Goal: Feedback & Contribution: Leave review/rating

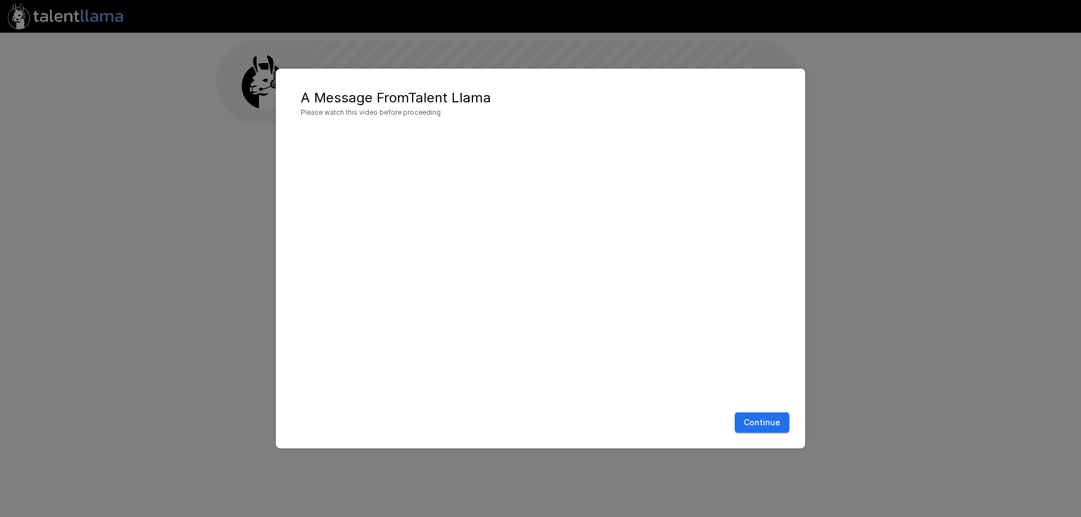
click at [764, 426] on button "Continue" at bounding box center [762, 423] width 55 height 21
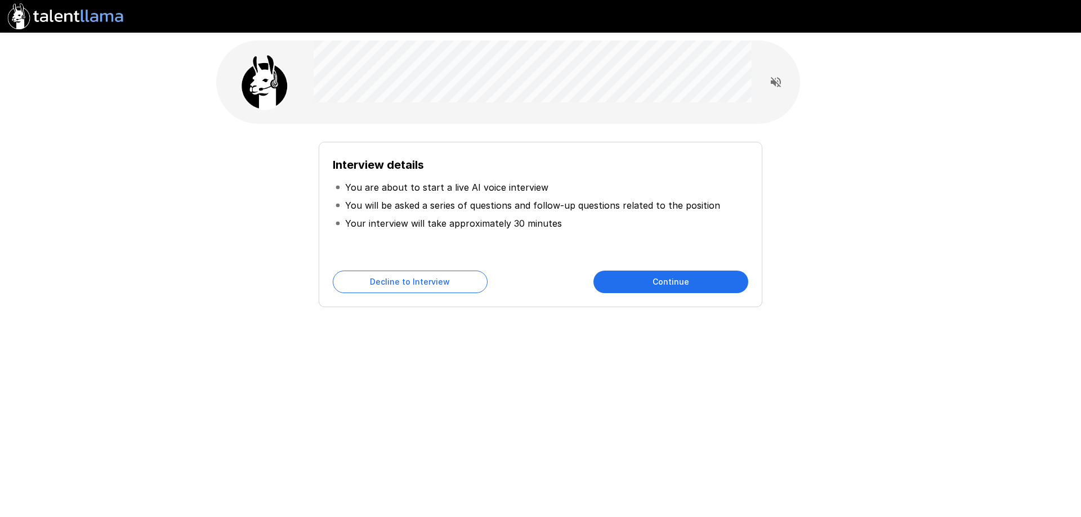
click at [662, 285] on button "Continue" at bounding box center [671, 282] width 155 height 23
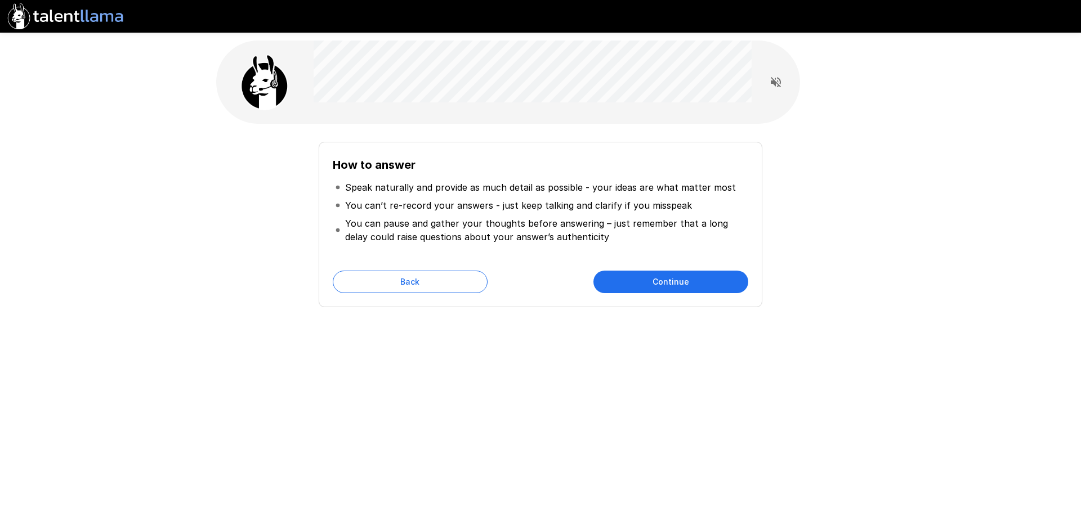
click at [657, 284] on button "Continue" at bounding box center [671, 282] width 155 height 23
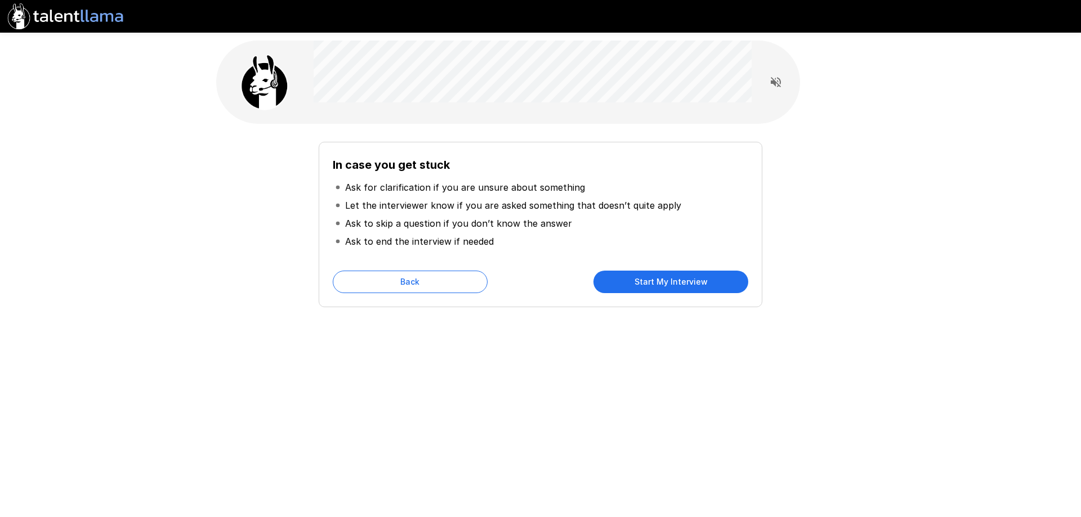
click at [652, 282] on button "Start My Interview" at bounding box center [671, 282] width 155 height 23
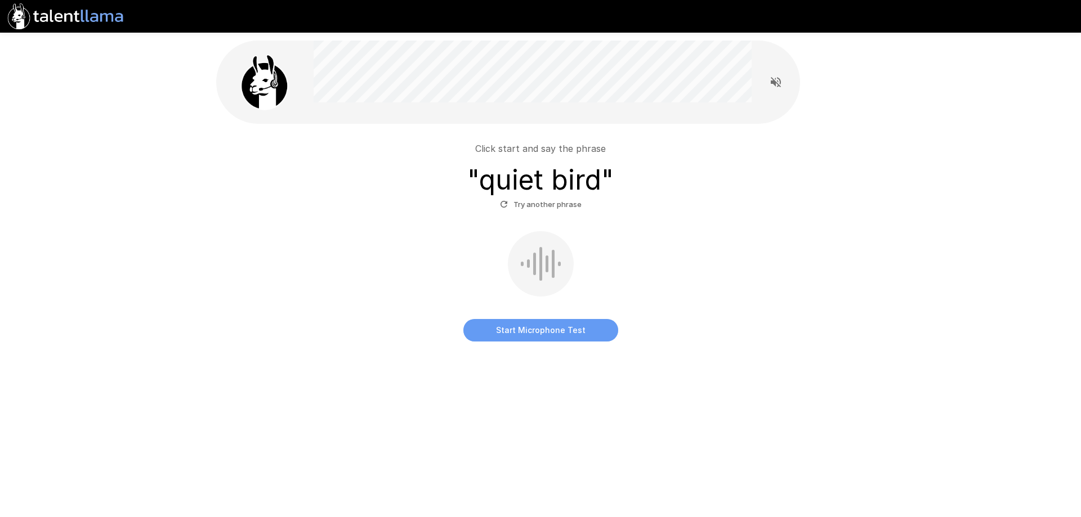
click at [580, 336] on button "Start Microphone Test" at bounding box center [540, 330] width 155 height 23
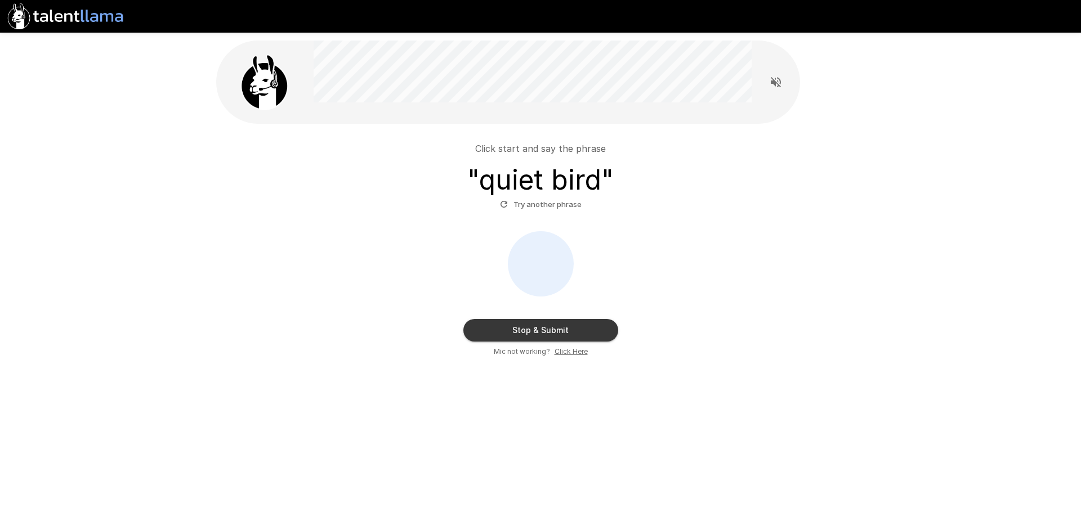
click at [603, 332] on button "Stop & Submit" at bounding box center [540, 330] width 155 height 23
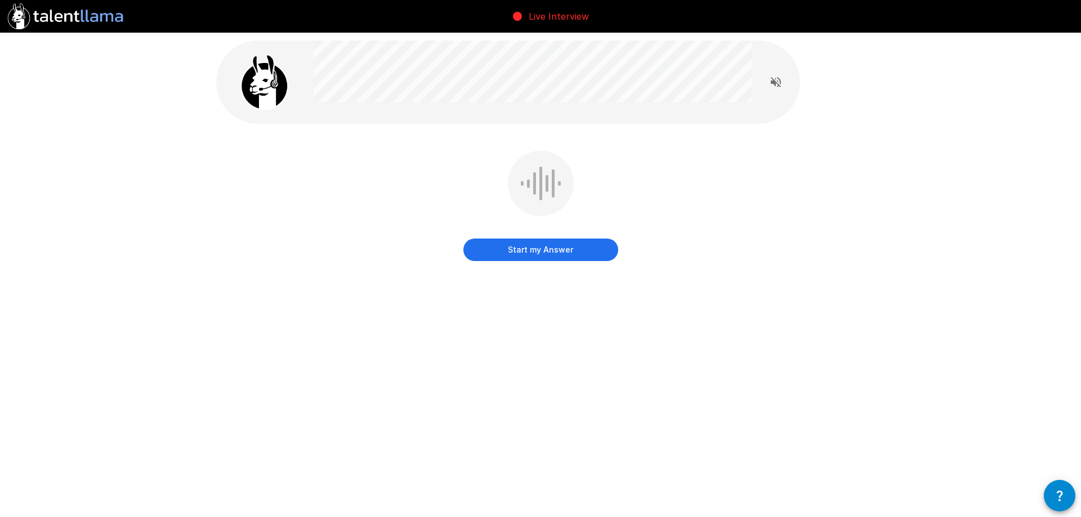
click at [576, 251] on button "Start my Answer" at bounding box center [540, 250] width 155 height 23
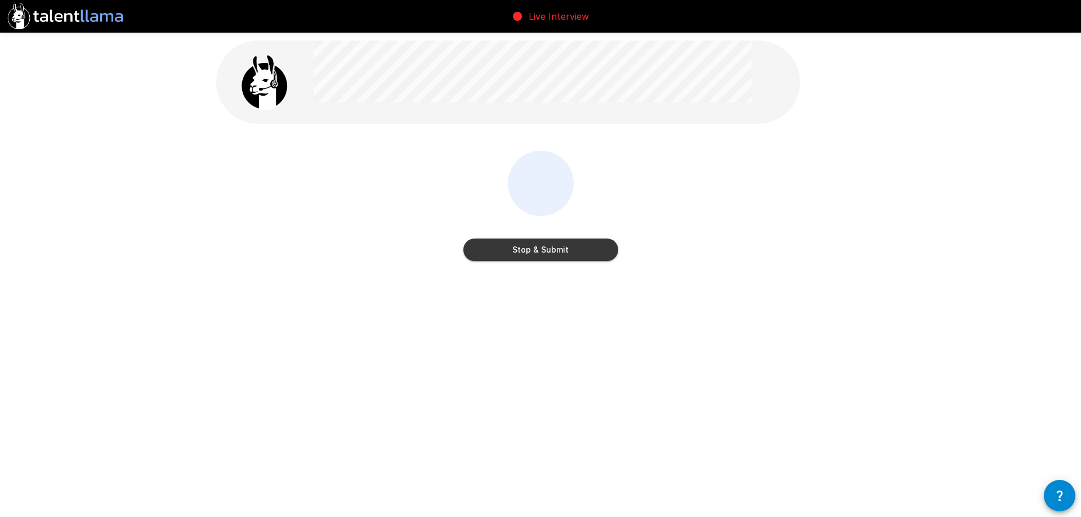
click at [576, 251] on button "Stop & Submit" at bounding box center [540, 250] width 155 height 23
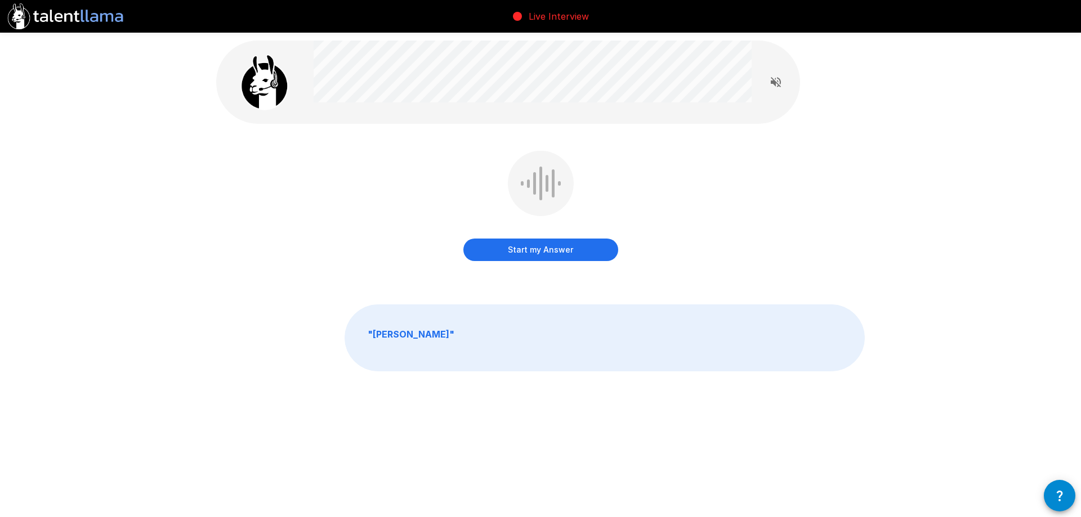
click at [545, 252] on button "Start my Answer" at bounding box center [540, 250] width 155 height 23
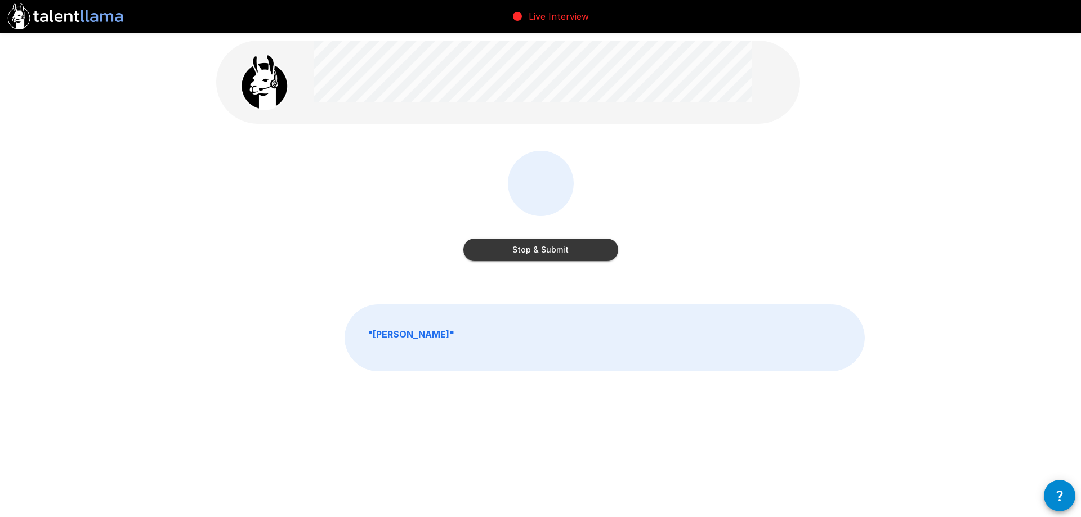
click at [552, 251] on button "Stop & Submit" at bounding box center [540, 250] width 155 height 23
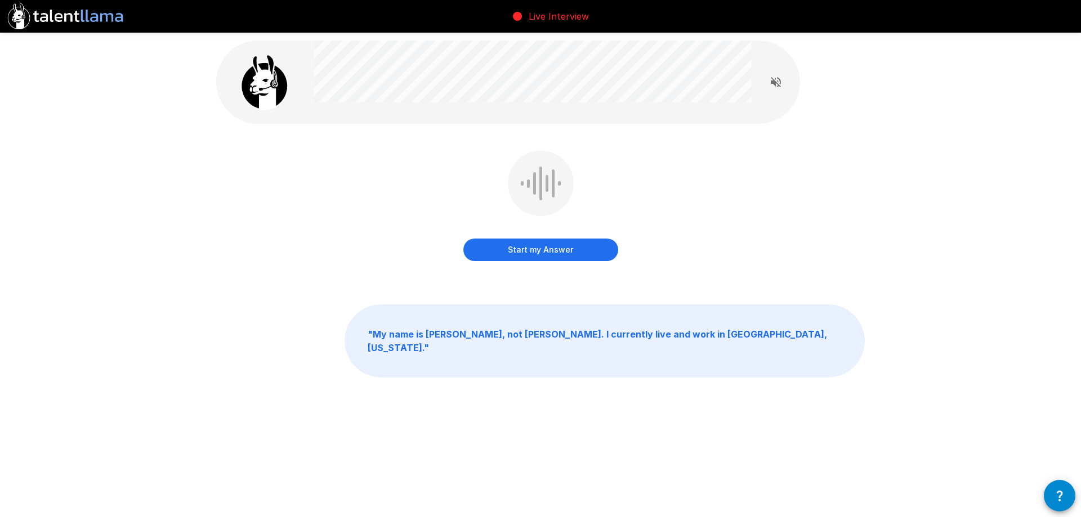
click at [541, 248] on button "Start my Answer" at bounding box center [540, 250] width 155 height 23
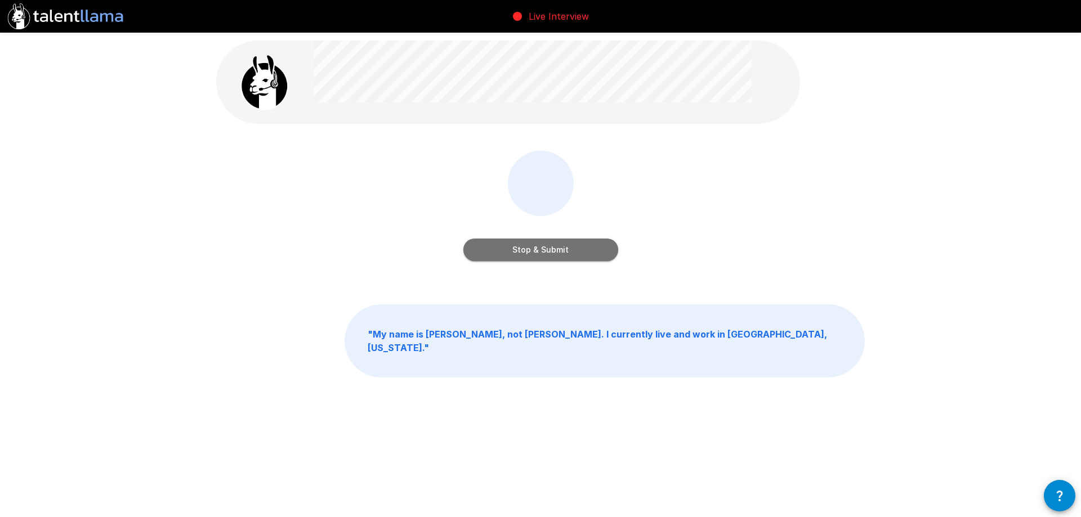
click at [541, 252] on button "Stop & Submit" at bounding box center [540, 250] width 155 height 23
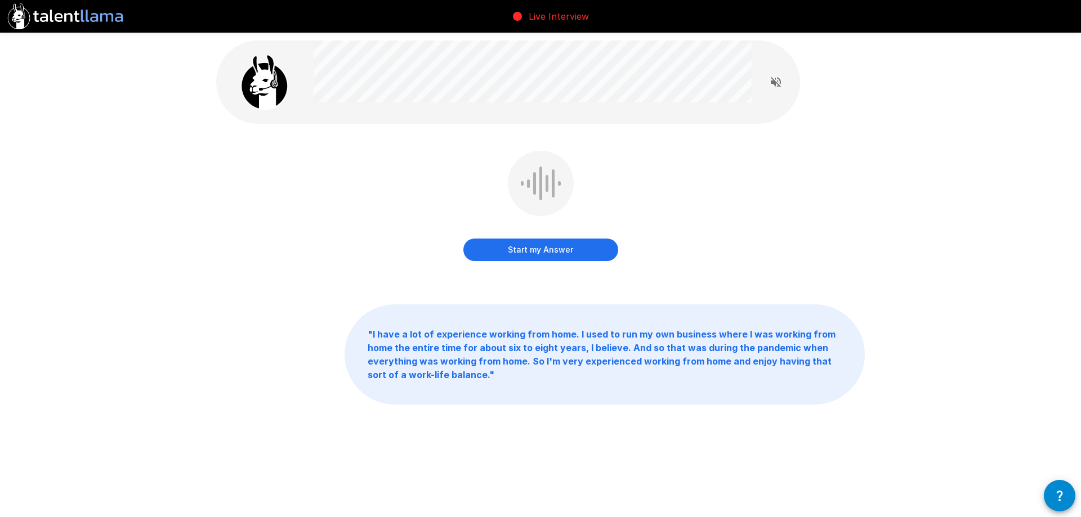
click at [542, 250] on button "Start my Answer" at bounding box center [540, 250] width 155 height 23
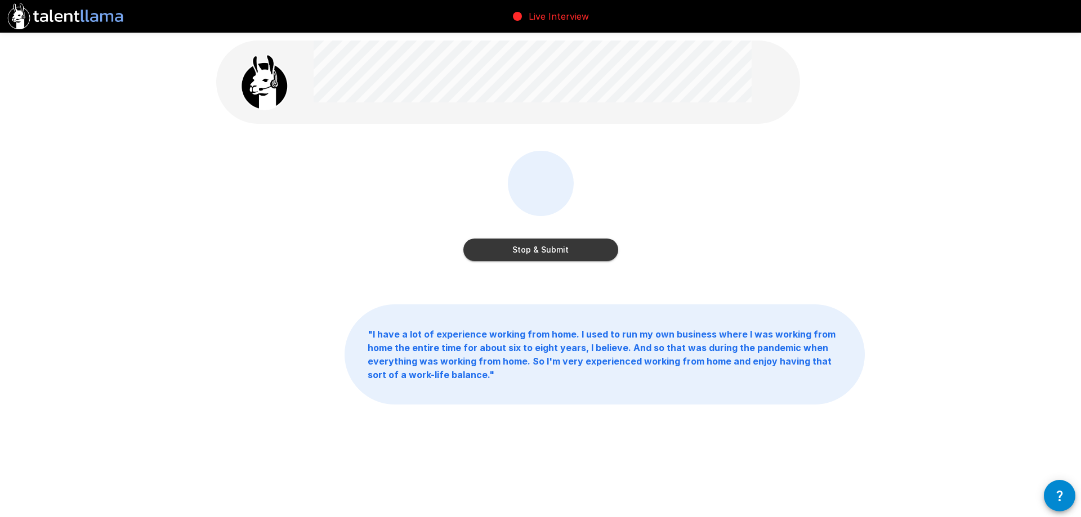
click at [541, 252] on button "Stop & Submit" at bounding box center [540, 250] width 155 height 23
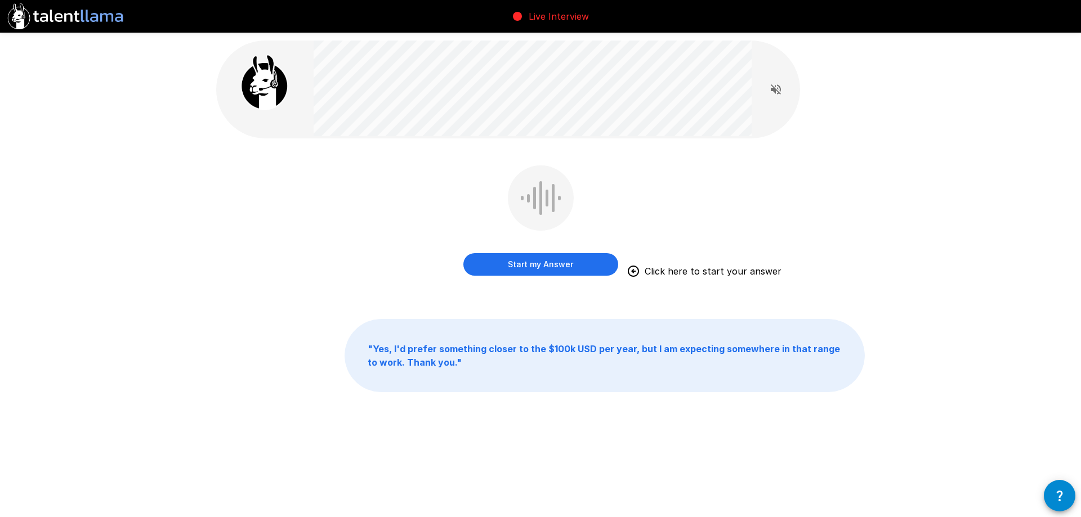
click at [545, 261] on button "Start my Answer" at bounding box center [540, 264] width 155 height 23
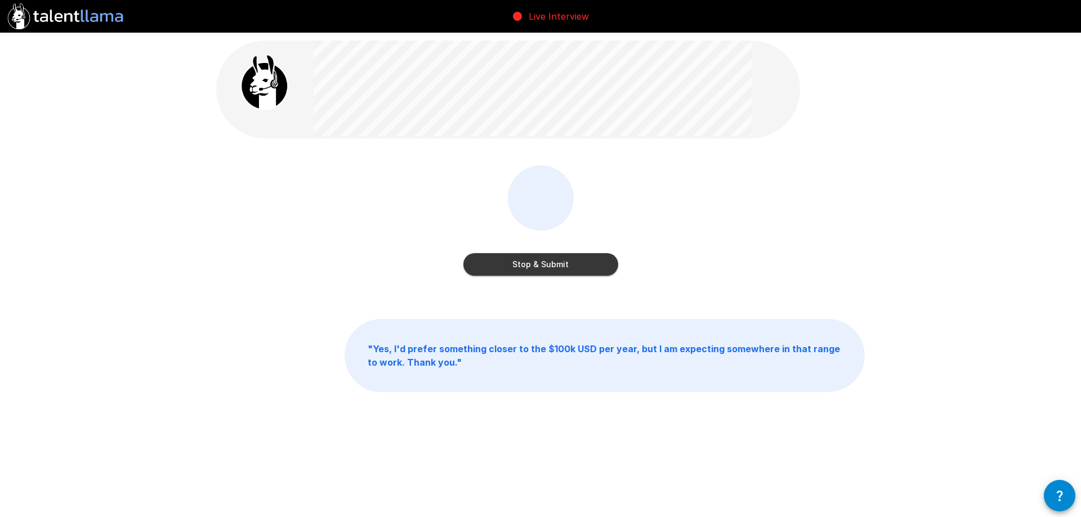
click at [550, 267] on button "Stop & Submit" at bounding box center [540, 264] width 155 height 23
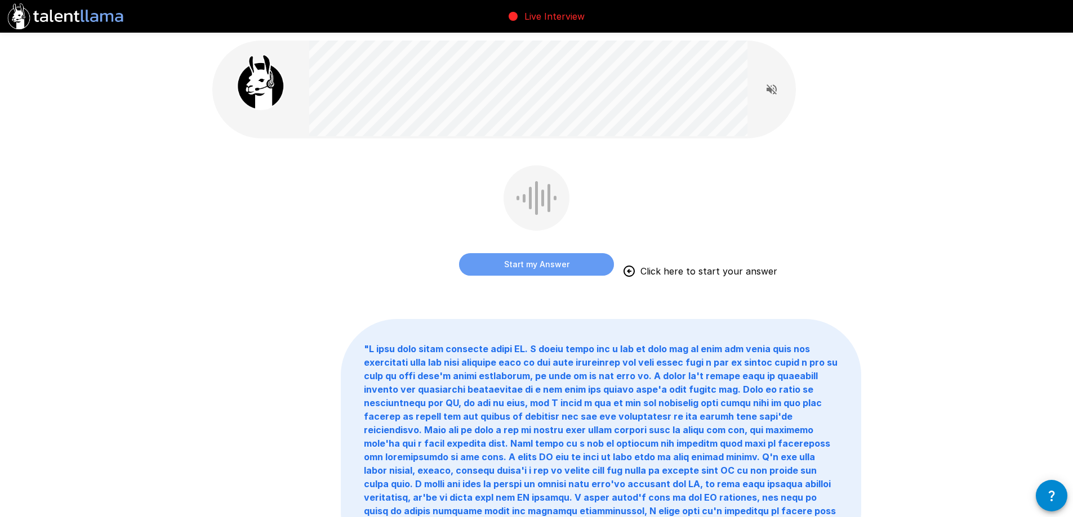
click at [539, 262] on button "Start my Answer" at bounding box center [536, 264] width 155 height 23
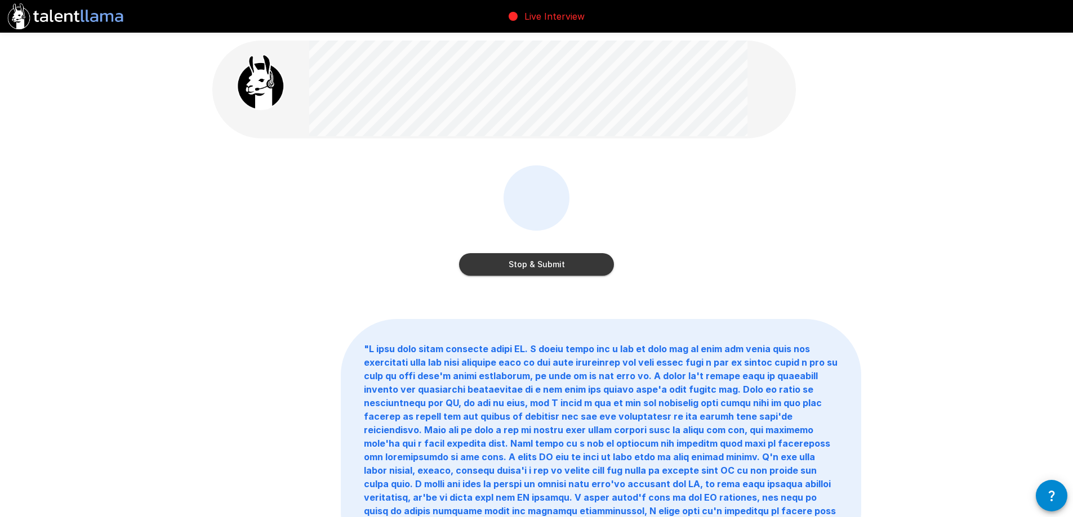
click at [596, 268] on button "Stop & Submit" at bounding box center [536, 264] width 155 height 23
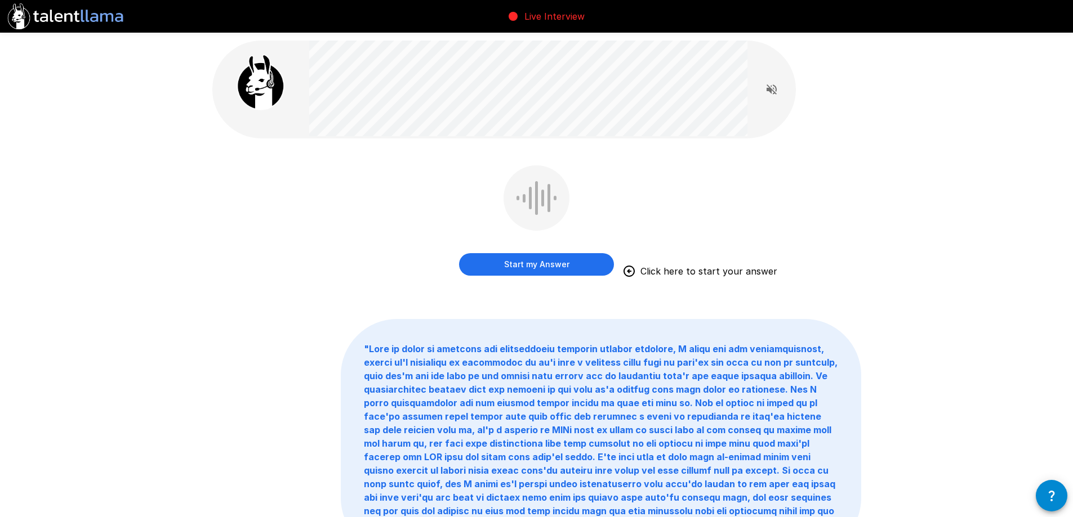
click at [564, 269] on button "Start my Answer" at bounding box center [536, 264] width 155 height 23
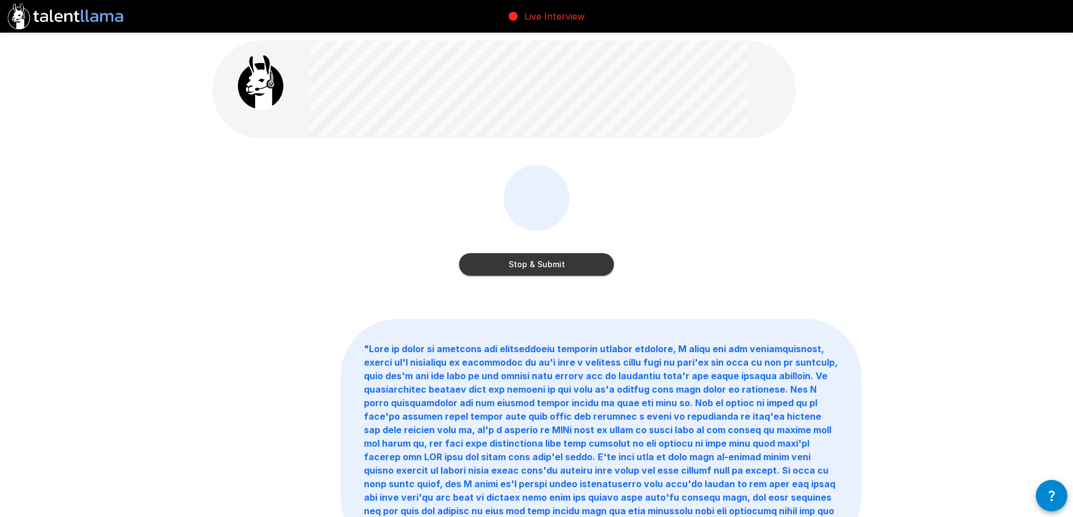
click at [569, 259] on button "Stop & Submit" at bounding box center [536, 264] width 155 height 23
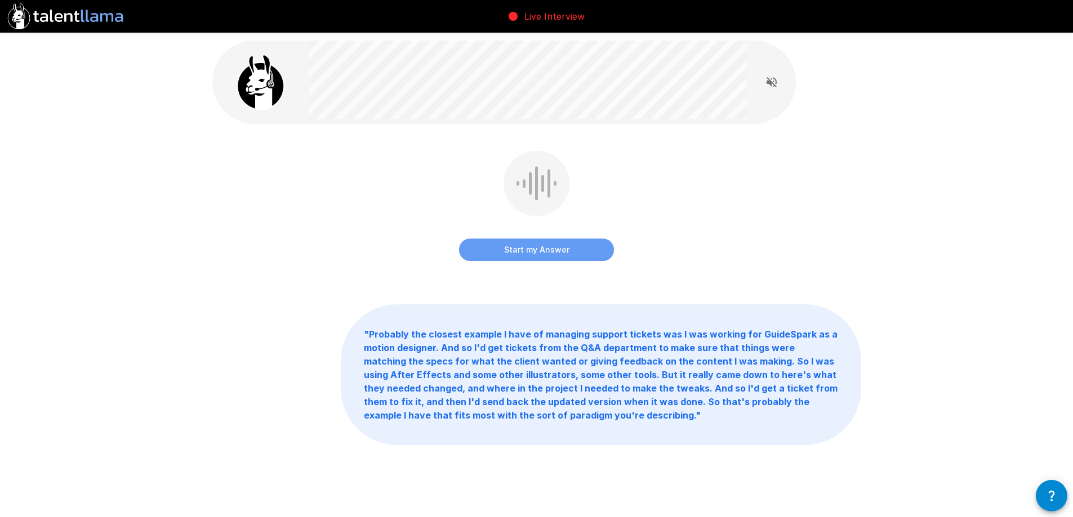
click at [595, 248] on button "Start my Answer" at bounding box center [536, 250] width 155 height 23
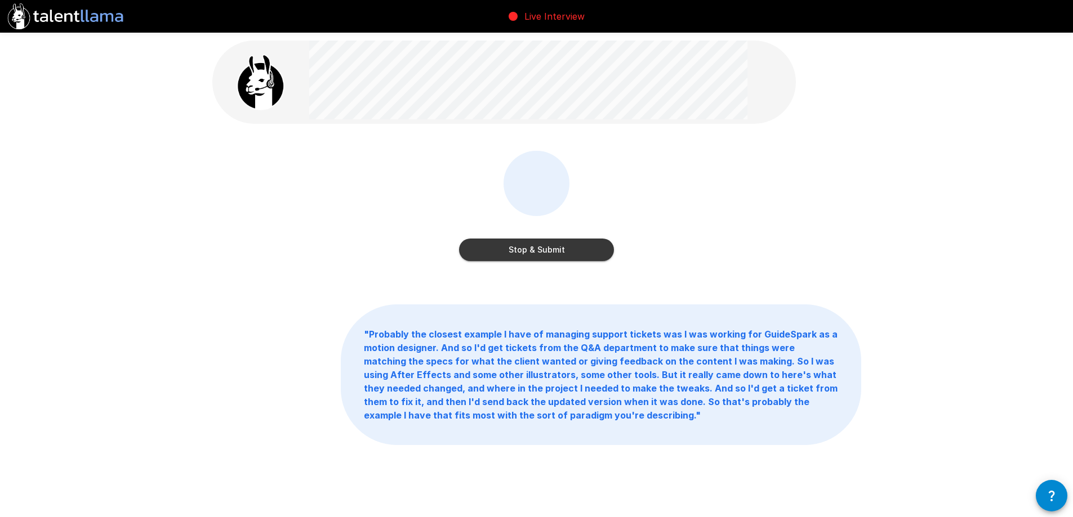
click at [595, 252] on button "Stop & Submit" at bounding box center [536, 250] width 155 height 23
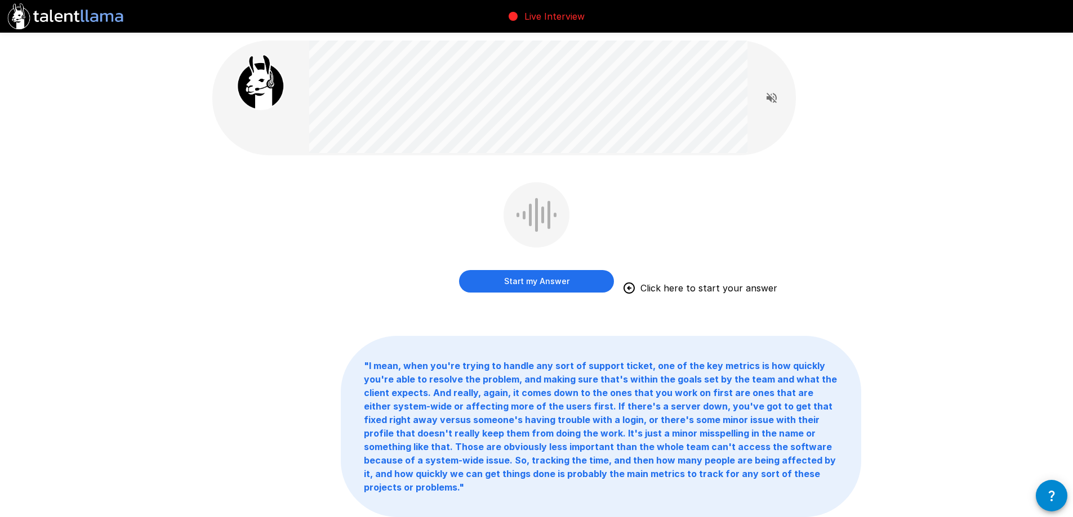
click at [563, 283] on button "Start my Answer" at bounding box center [536, 281] width 155 height 23
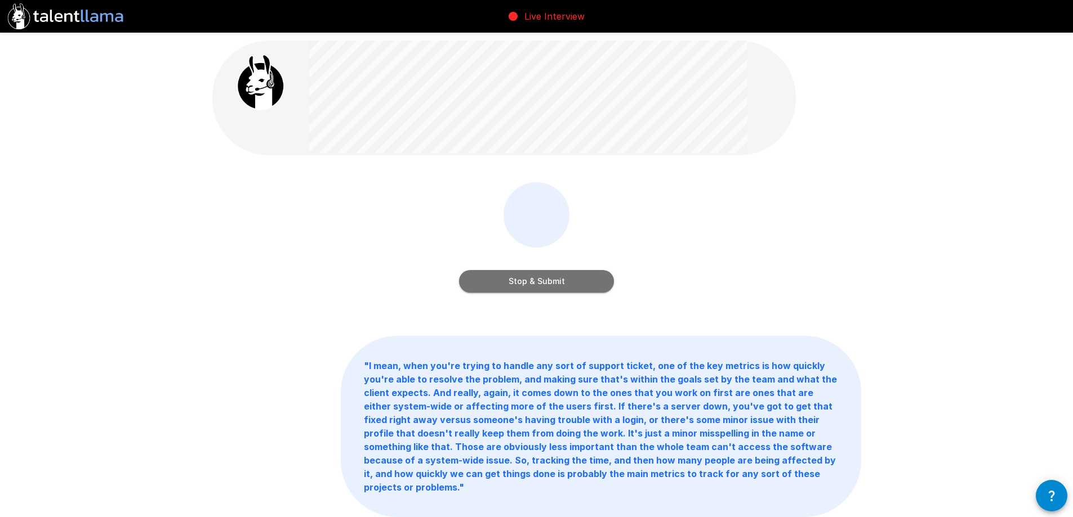
click at [578, 278] on button "Stop & Submit" at bounding box center [536, 281] width 155 height 23
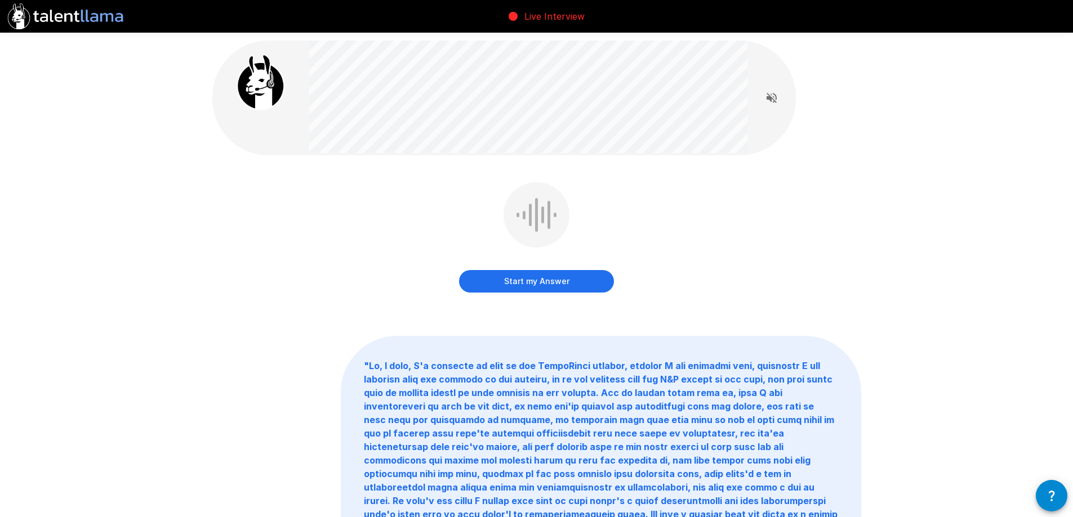
click at [557, 282] on button "Start my Answer" at bounding box center [536, 281] width 155 height 23
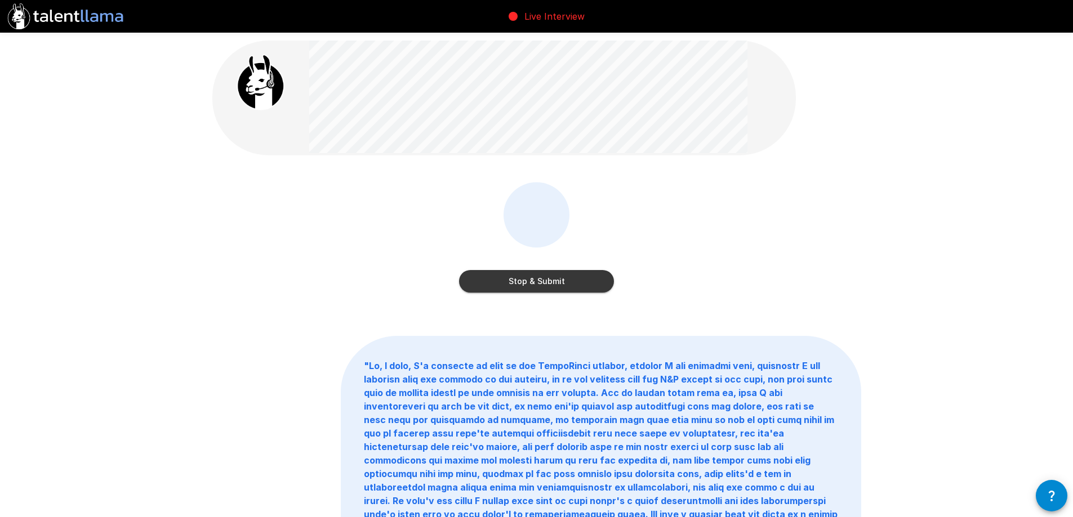
click at [584, 281] on button "Stop & Submit" at bounding box center [536, 281] width 155 height 23
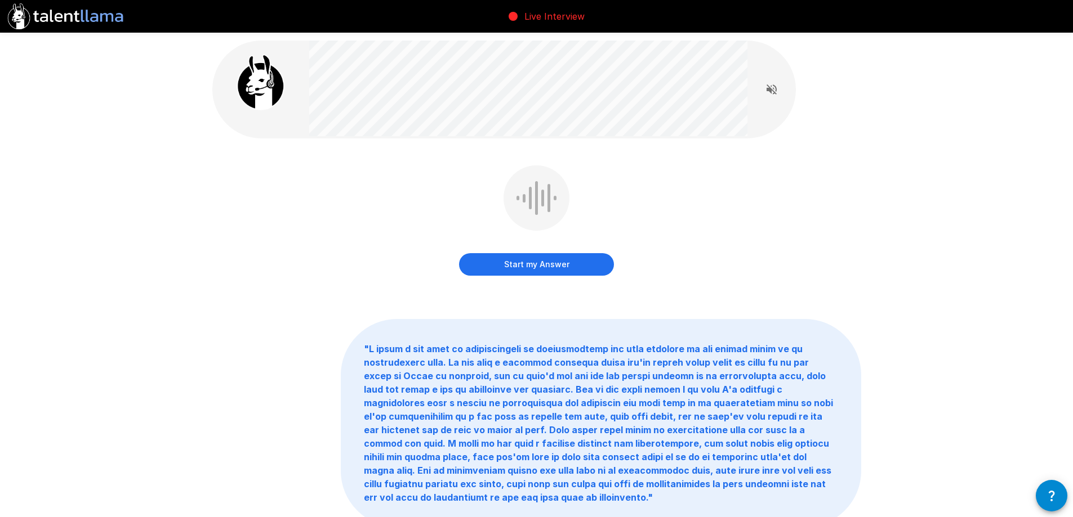
click at [577, 263] on button "Start my Answer" at bounding box center [536, 264] width 155 height 23
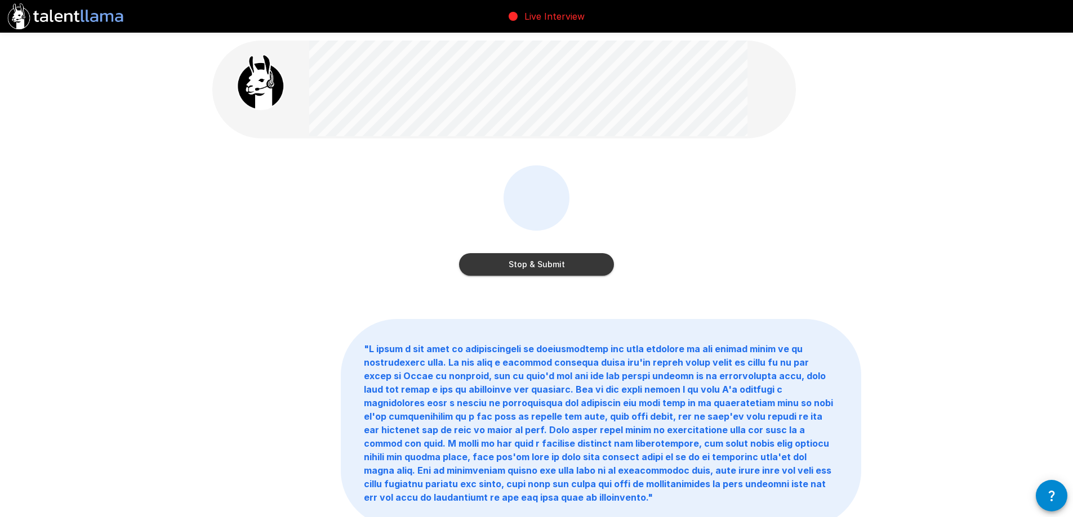
click at [600, 266] on button "Stop & Submit" at bounding box center [536, 264] width 155 height 23
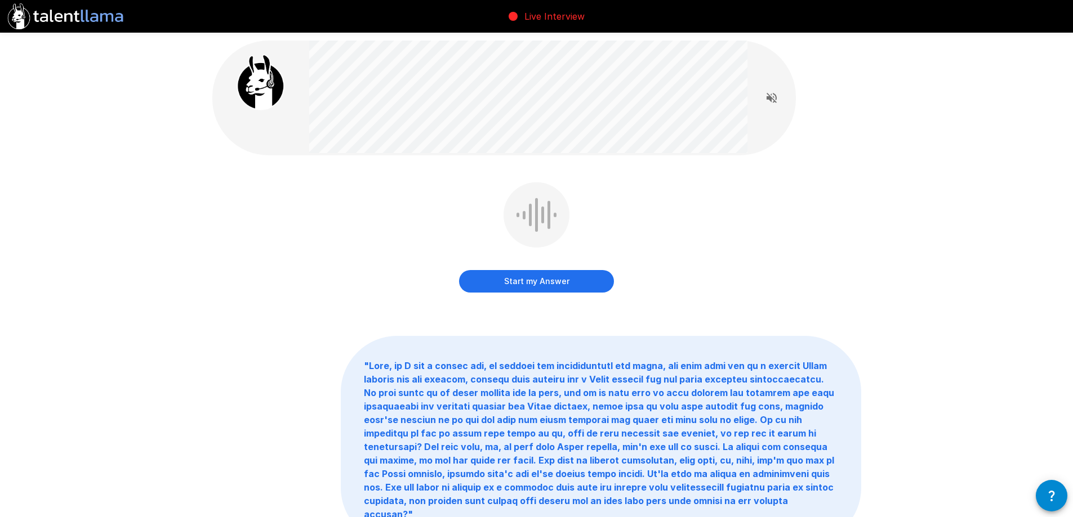
click at [553, 282] on button "Start my Answer" at bounding box center [536, 281] width 155 height 23
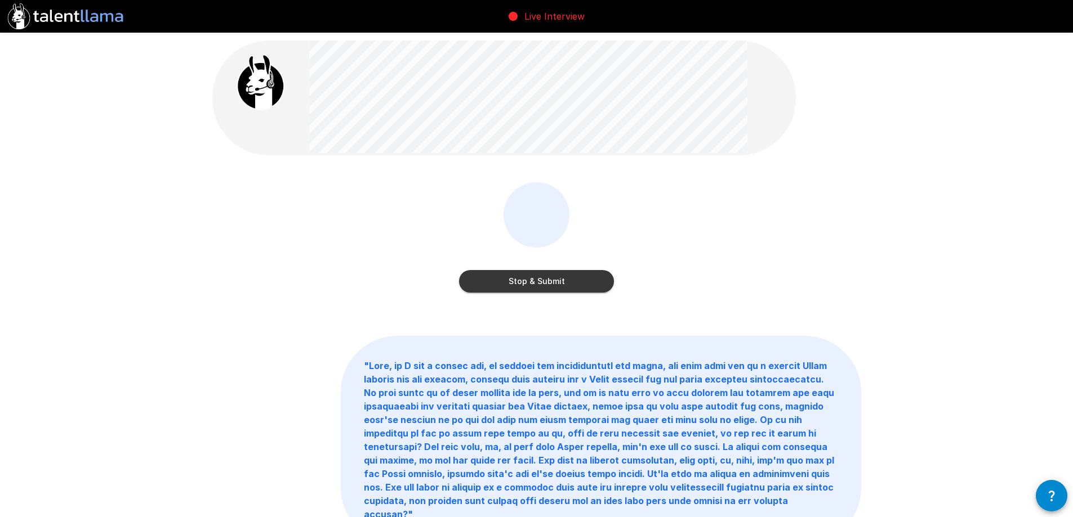
click at [587, 283] on button "Stop & Submit" at bounding box center [536, 281] width 155 height 23
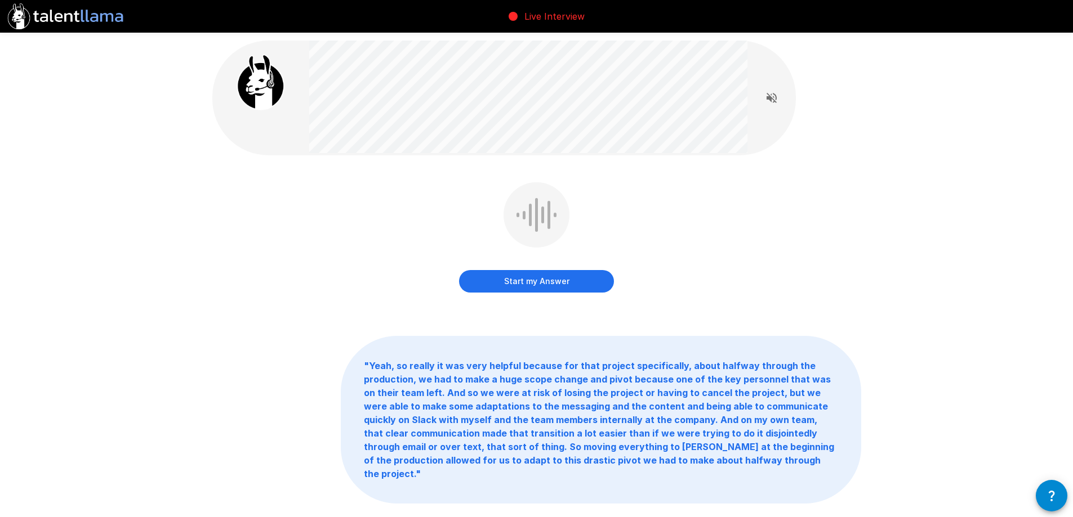
click at [560, 282] on button "Start my Answer" at bounding box center [536, 281] width 155 height 23
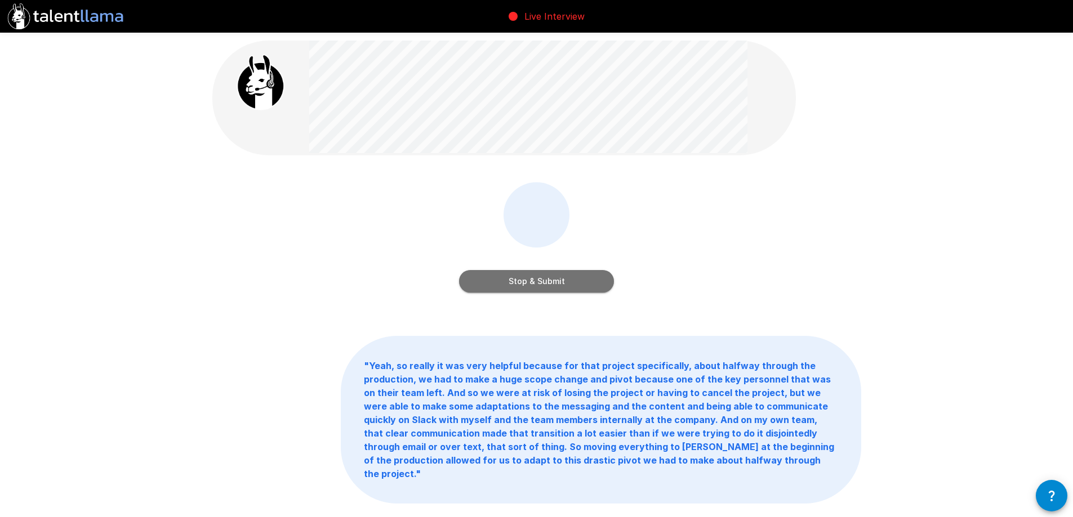
click at [584, 283] on button "Stop & Submit" at bounding box center [536, 281] width 155 height 23
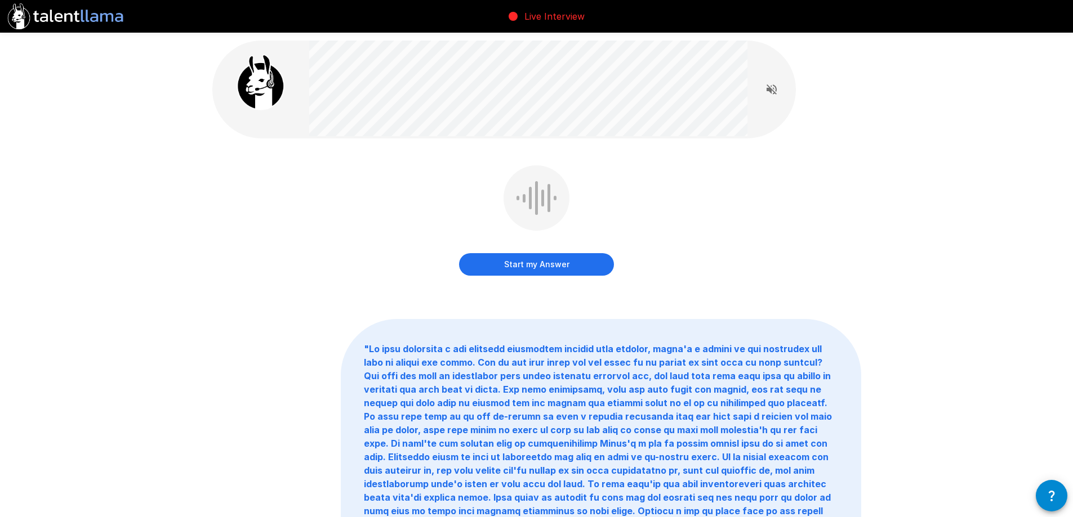
click at [569, 265] on button "Start my Answer" at bounding box center [536, 264] width 155 height 23
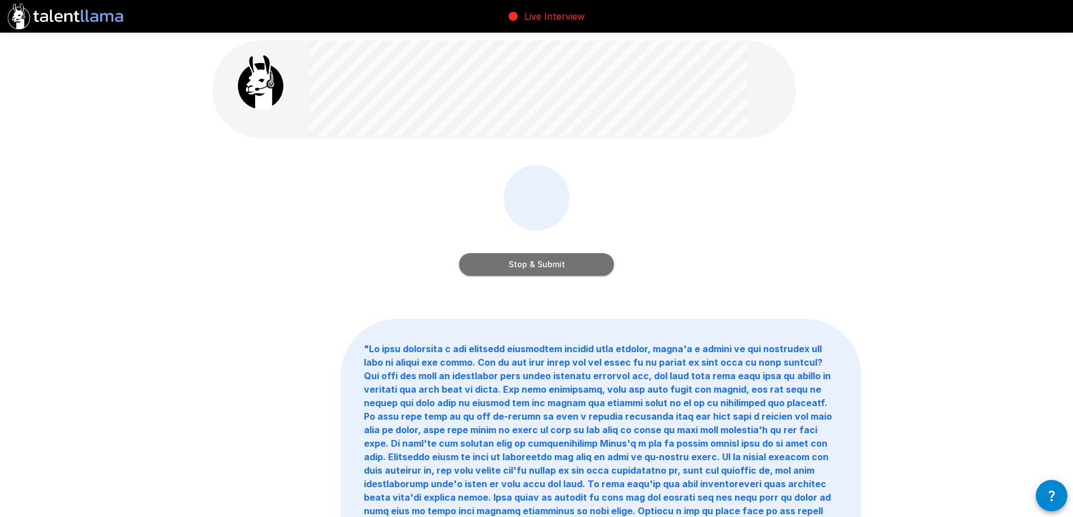
click at [584, 265] on button "Stop & Submit" at bounding box center [536, 264] width 155 height 23
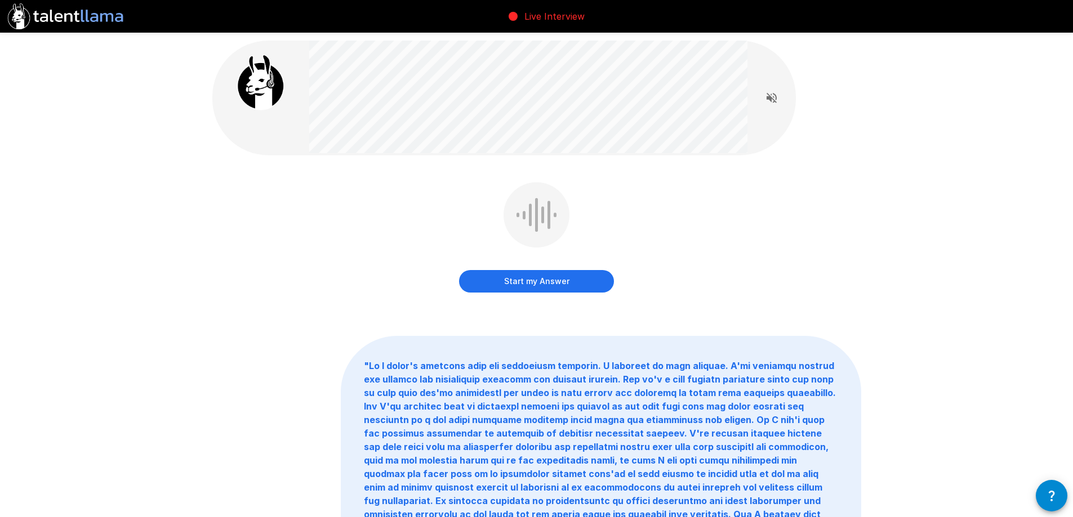
click at [586, 280] on button "Start my Answer" at bounding box center [536, 281] width 155 height 23
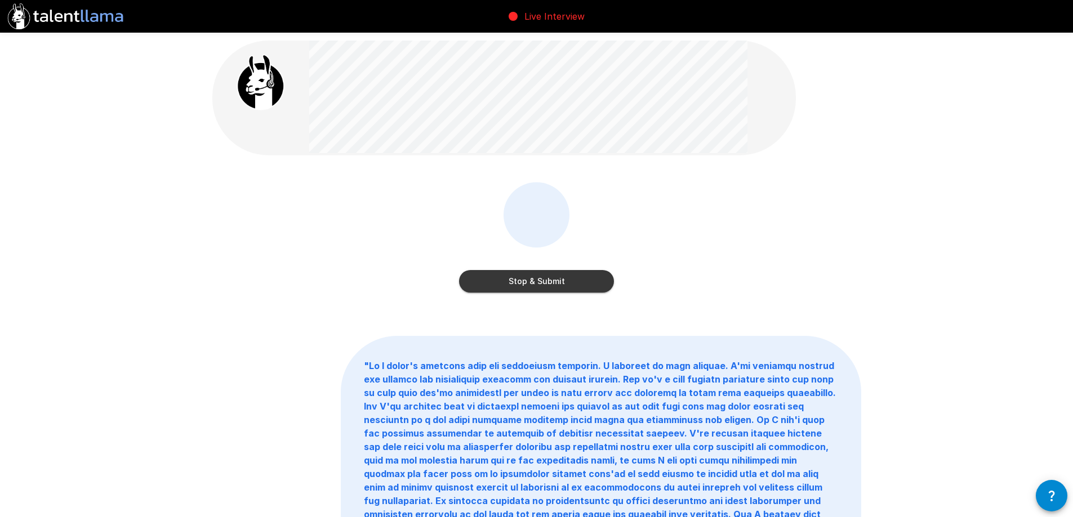
click at [588, 280] on button "Stop & Submit" at bounding box center [536, 281] width 155 height 23
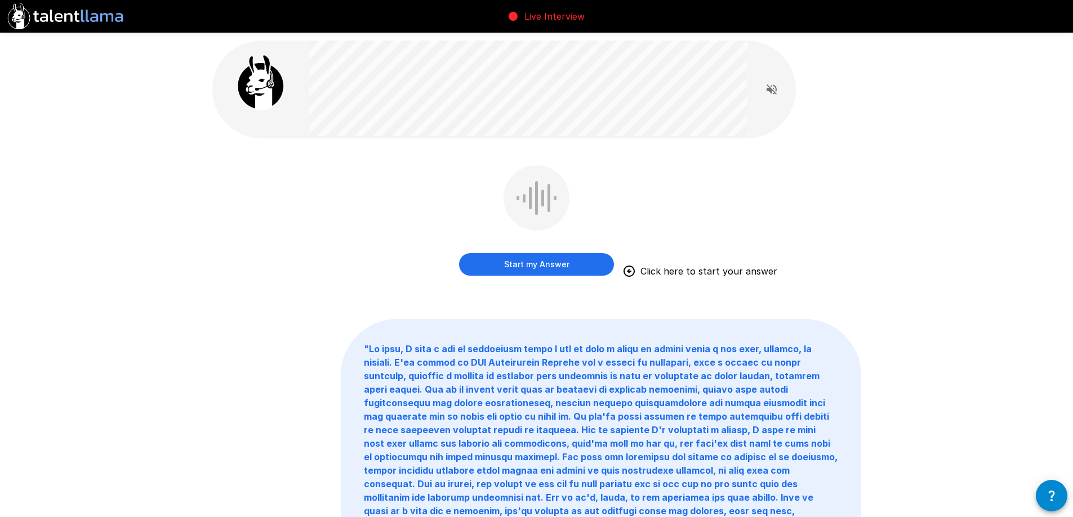
click at [581, 268] on button "Start my Answer" at bounding box center [536, 264] width 155 height 23
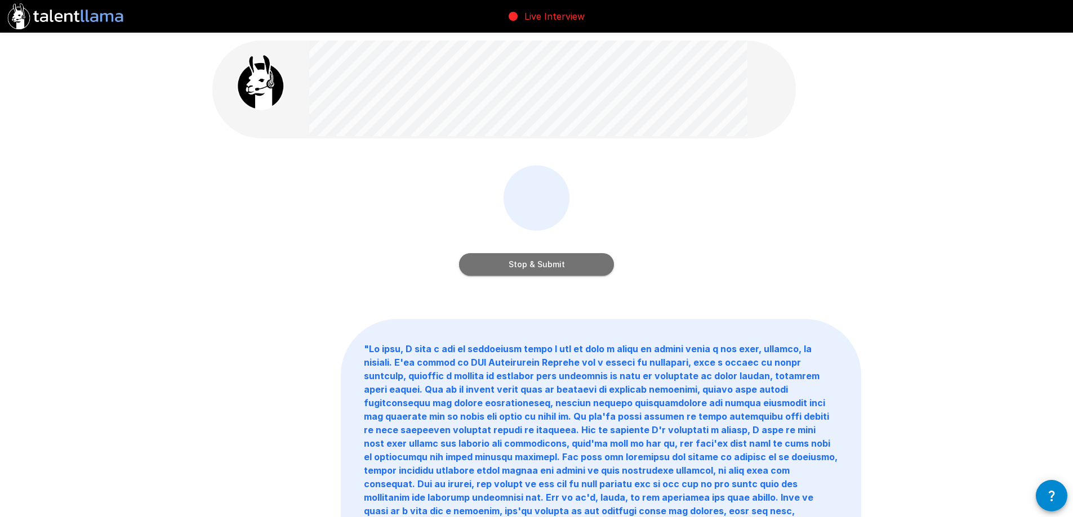
click at [577, 262] on button "Stop & Submit" at bounding box center [536, 264] width 155 height 23
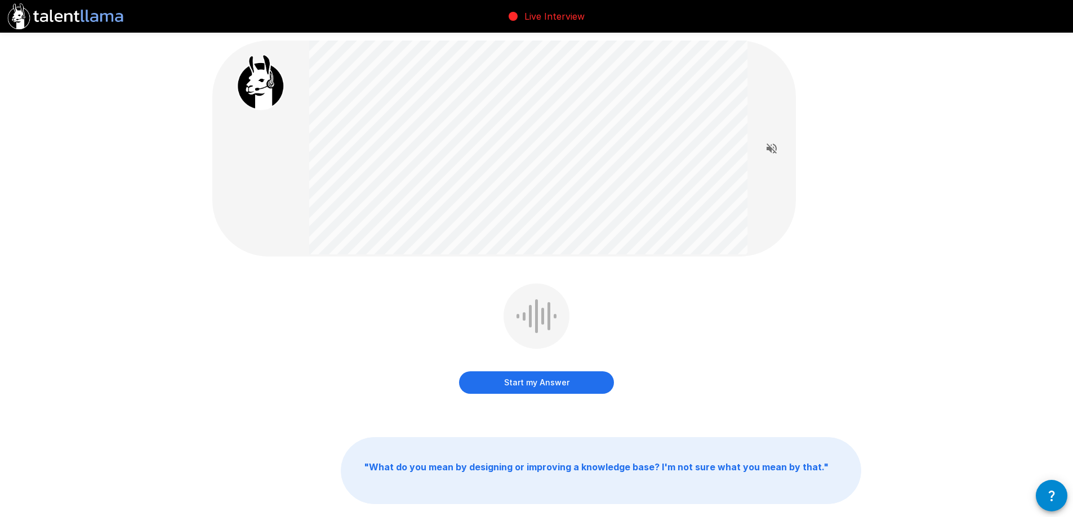
click at [554, 381] on button "Start my Answer" at bounding box center [536, 383] width 155 height 23
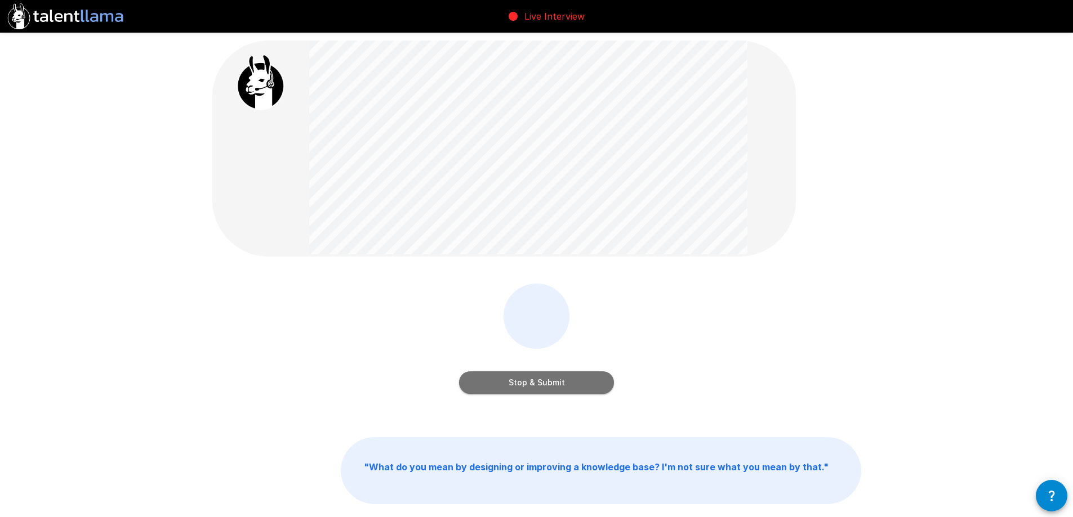
click at [573, 380] on button "Stop & Submit" at bounding box center [536, 383] width 155 height 23
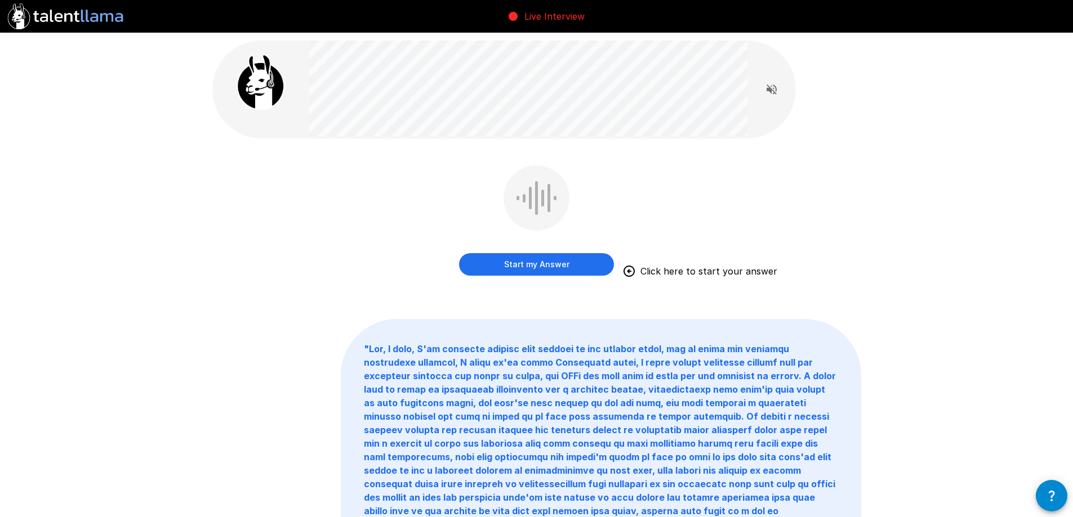
click at [561, 264] on button "Start my Answer" at bounding box center [536, 264] width 155 height 23
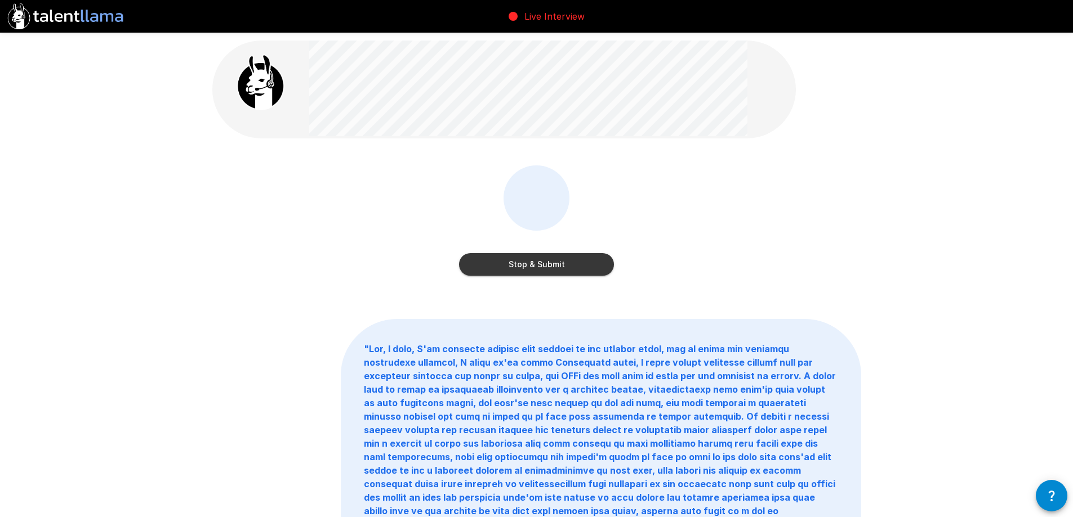
click at [585, 266] on button "Stop & Submit" at bounding box center [536, 264] width 155 height 23
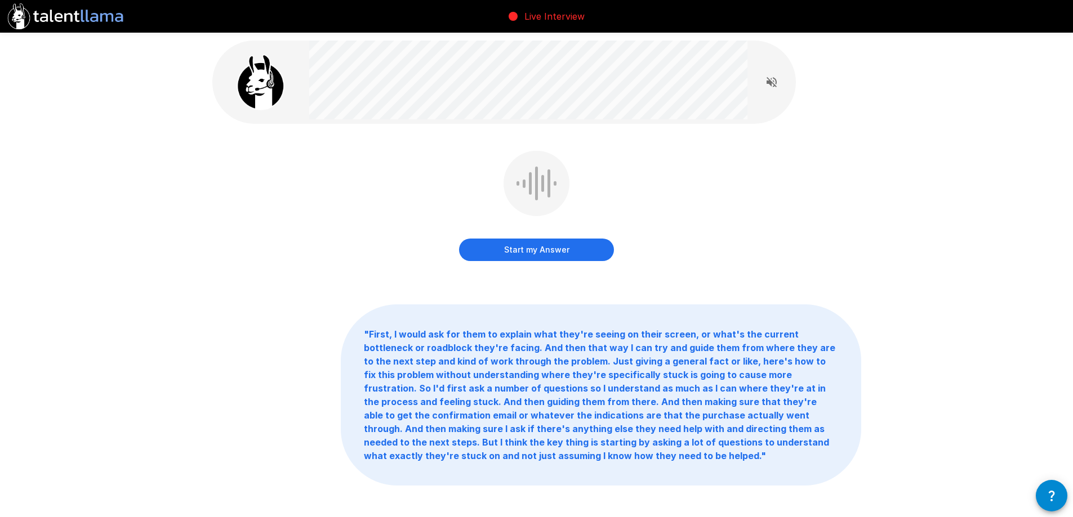
click at [583, 251] on button "Start my Answer" at bounding box center [536, 250] width 155 height 23
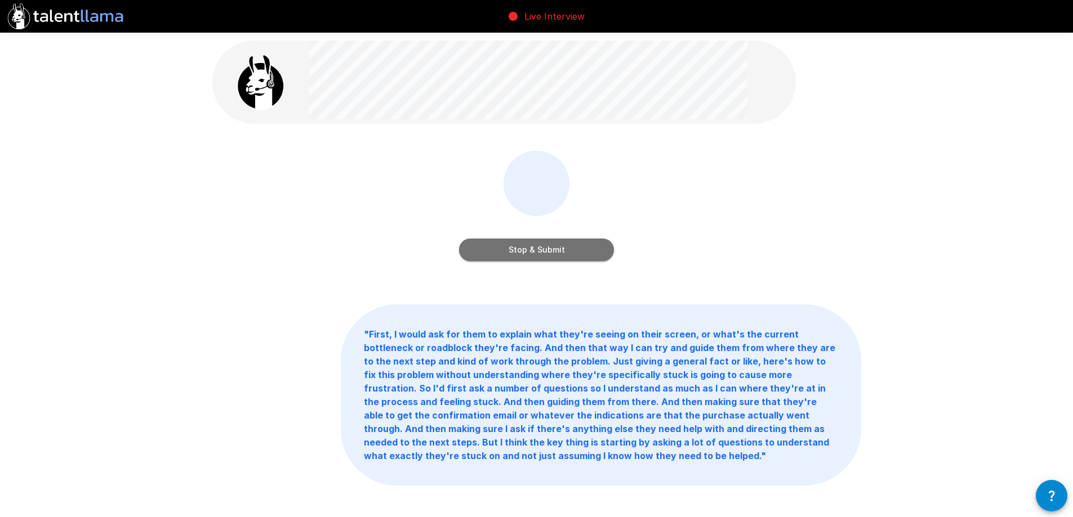
click at [587, 251] on button "Stop & Submit" at bounding box center [536, 250] width 155 height 23
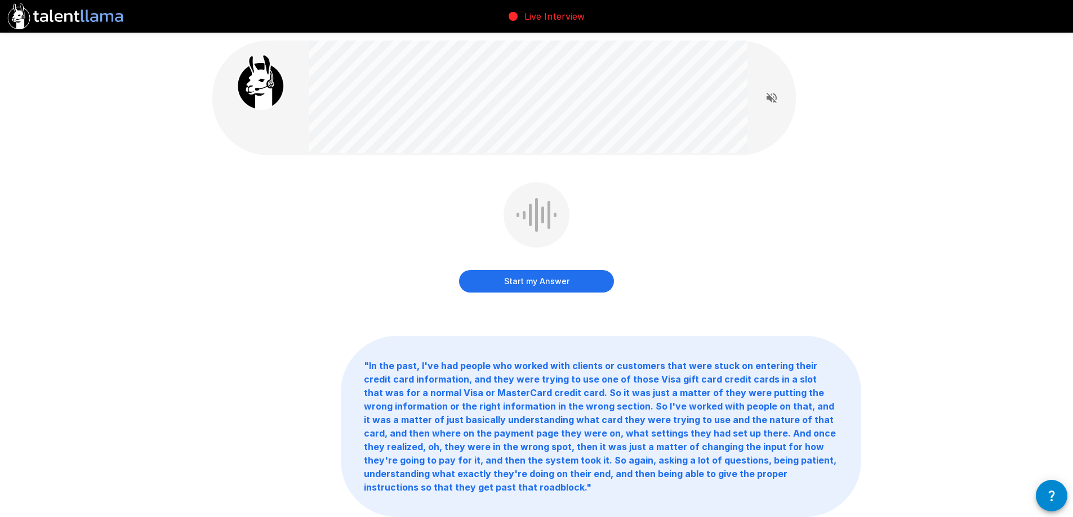
click at [586, 279] on button "Start my Answer" at bounding box center [536, 281] width 155 height 23
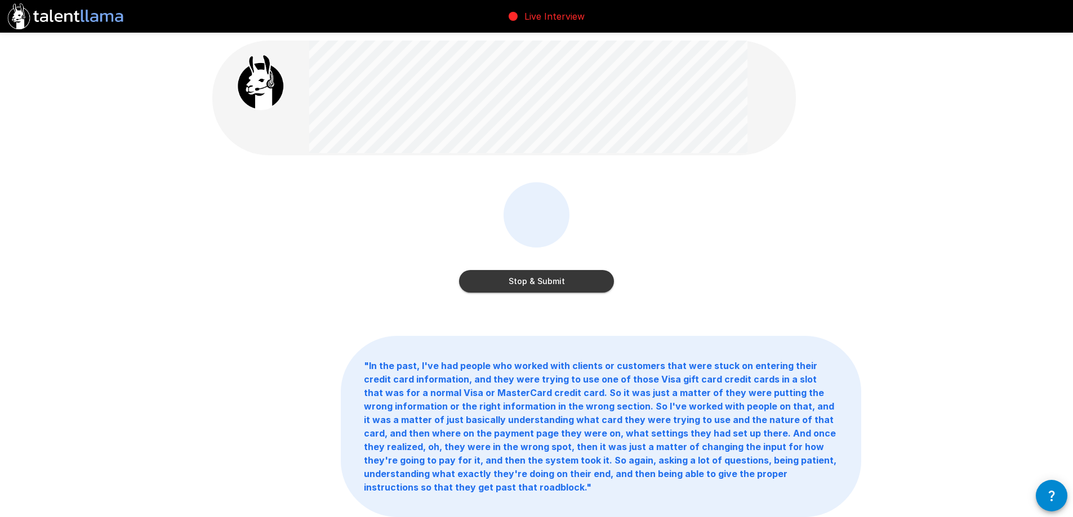
click at [588, 282] on button "Stop & Submit" at bounding box center [536, 281] width 155 height 23
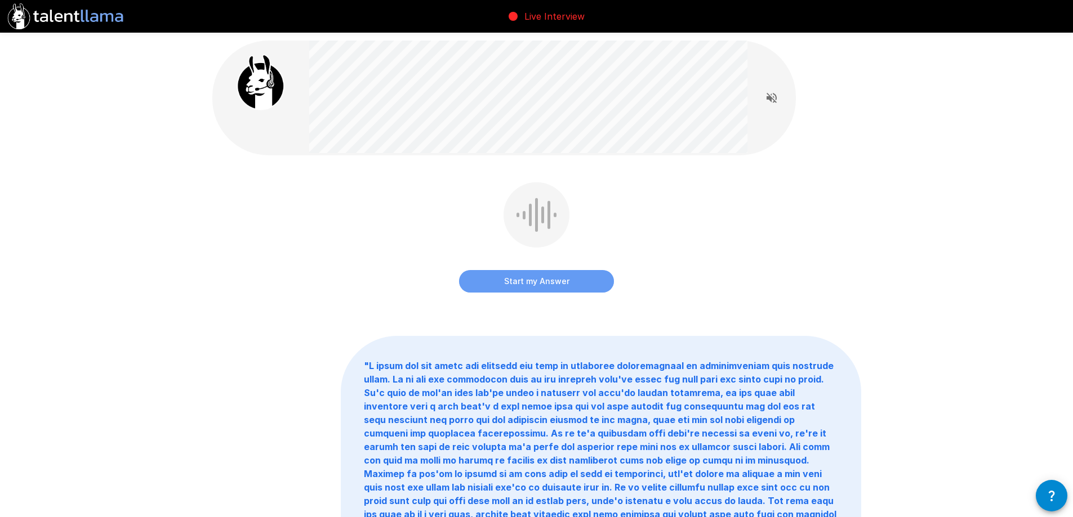
click at [571, 286] on button "Start my Answer" at bounding box center [536, 281] width 155 height 23
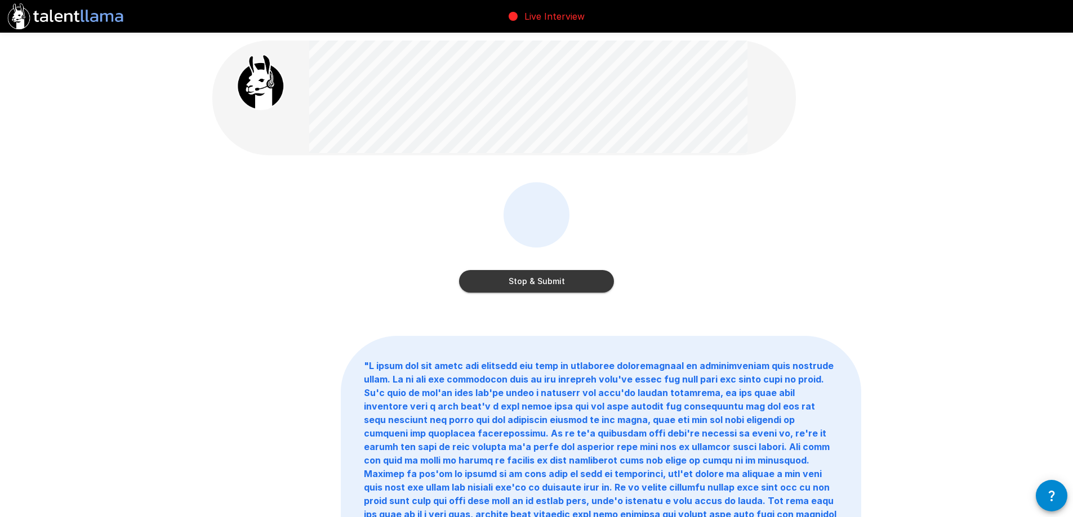
click at [600, 286] on button "Stop & Submit" at bounding box center [536, 281] width 155 height 23
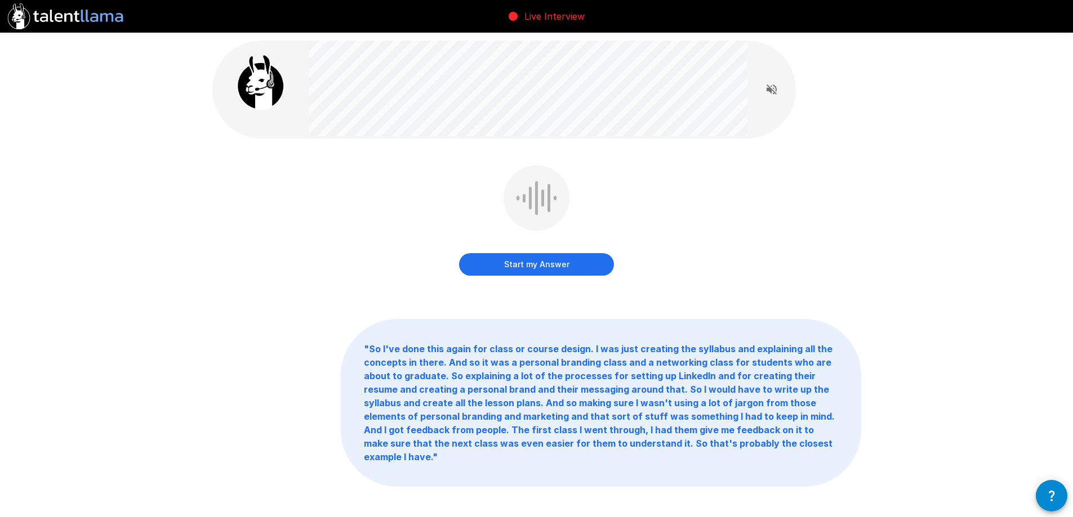
click at [570, 263] on button "Start my Answer" at bounding box center [536, 264] width 155 height 23
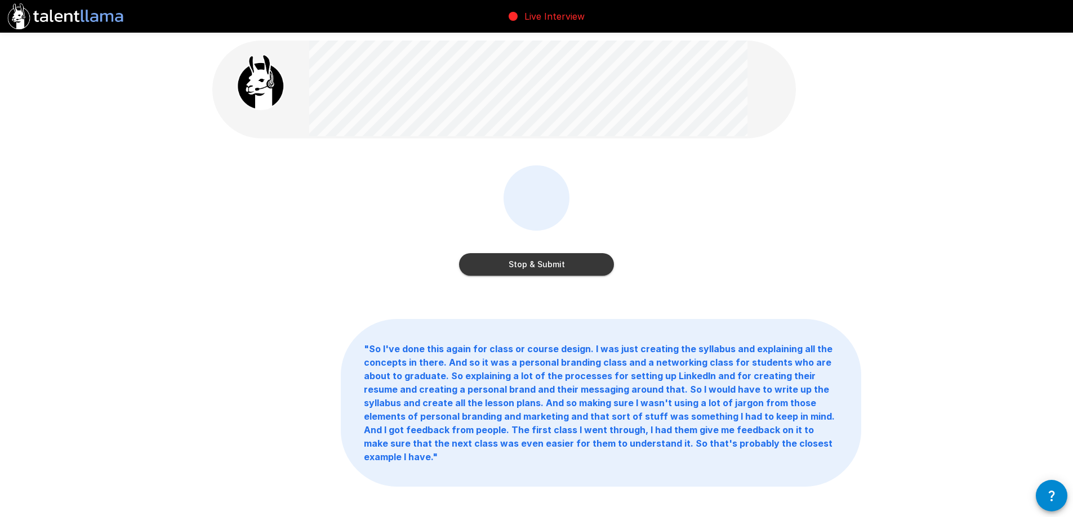
click at [595, 266] on button "Stop & Submit" at bounding box center [536, 264] width 155 height 23
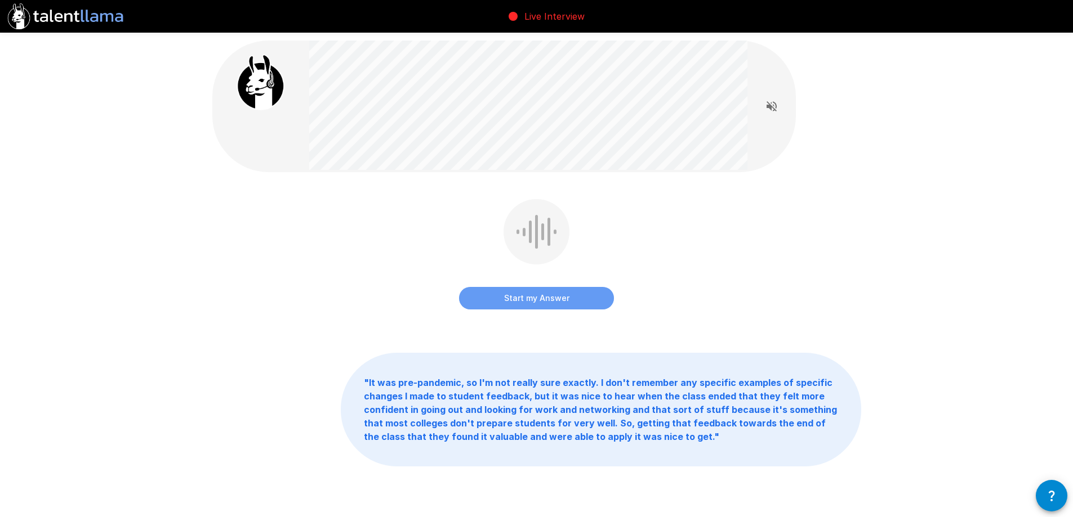
click at [594, 297] on button "Start my Answer" at bounding box center [536, 298] width 155 height 23
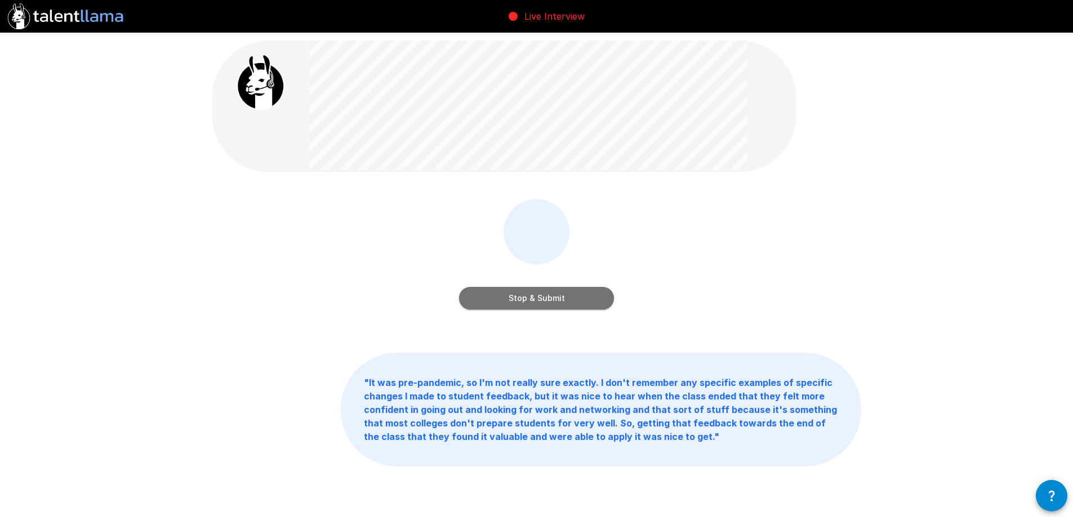
click at [580, 300] on button "Stop & Submit" at bounding box center [536, 298] width 155 height 23
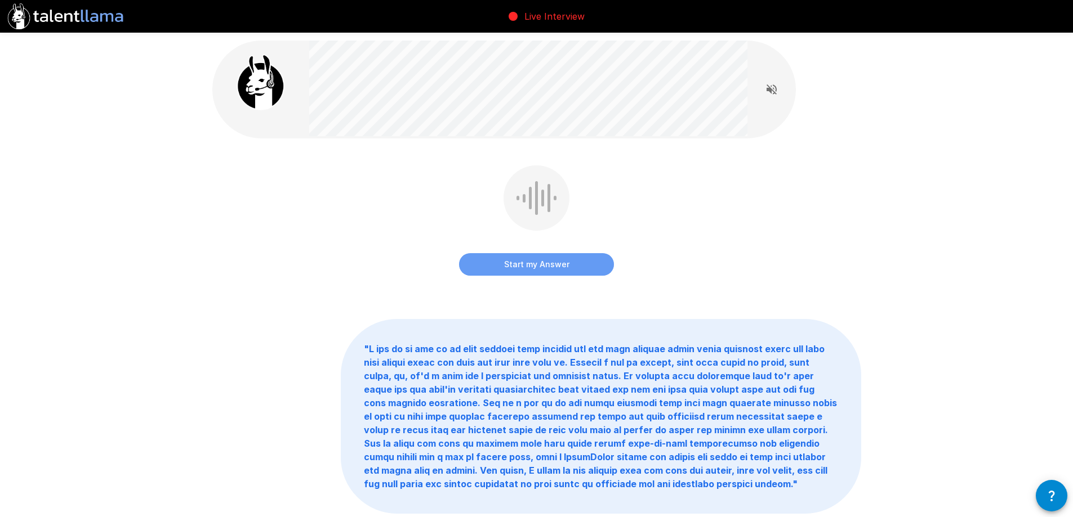
click at [582, 265] on button "Start my Answer" at bounding box center [536, 264] width 155 height 23
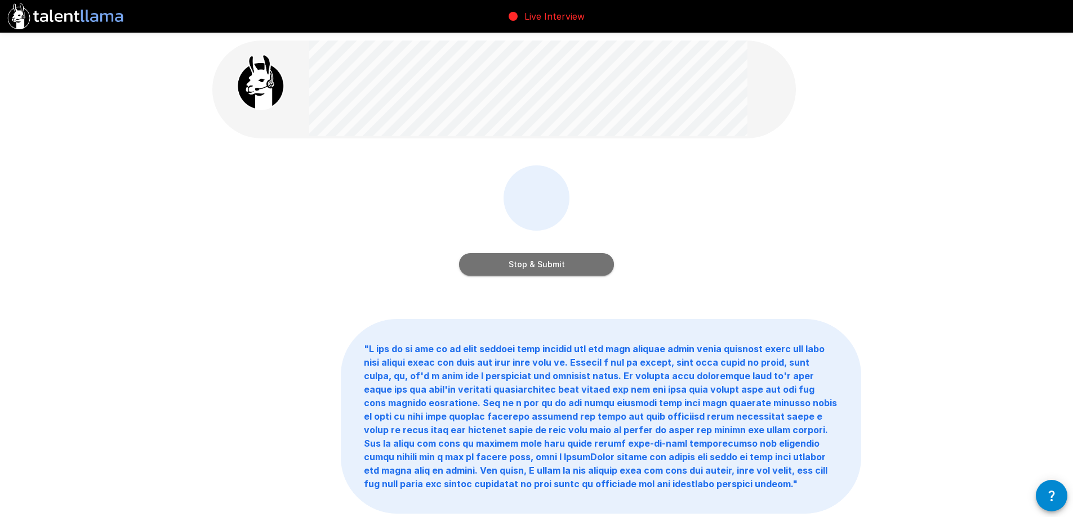
click at [552, 266] on button "Stop & Submit" at bounding box center [536, 264] width 155 height 23
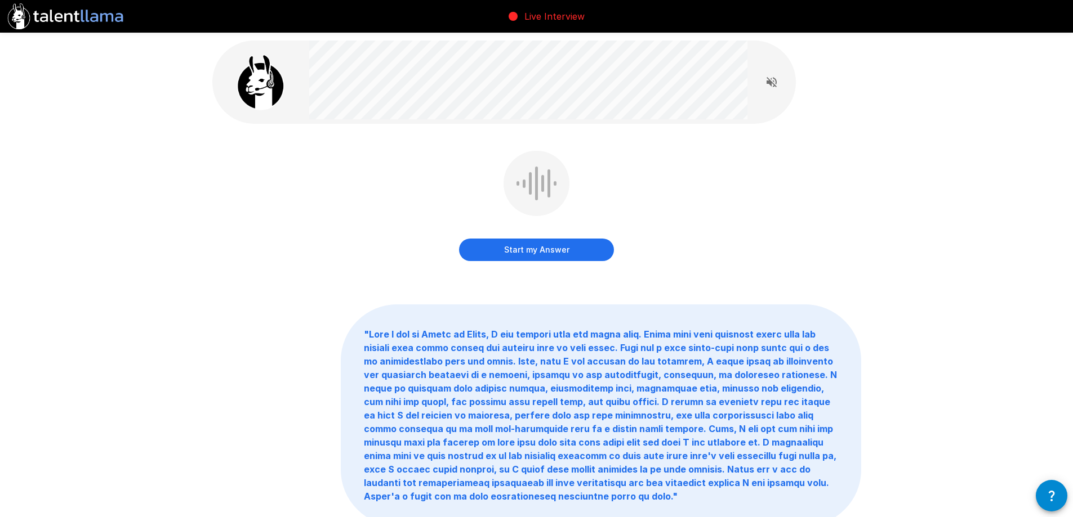
click at [581, 248] on button "Start my Answer" at bounding box center [536, 250] width 155 height 23
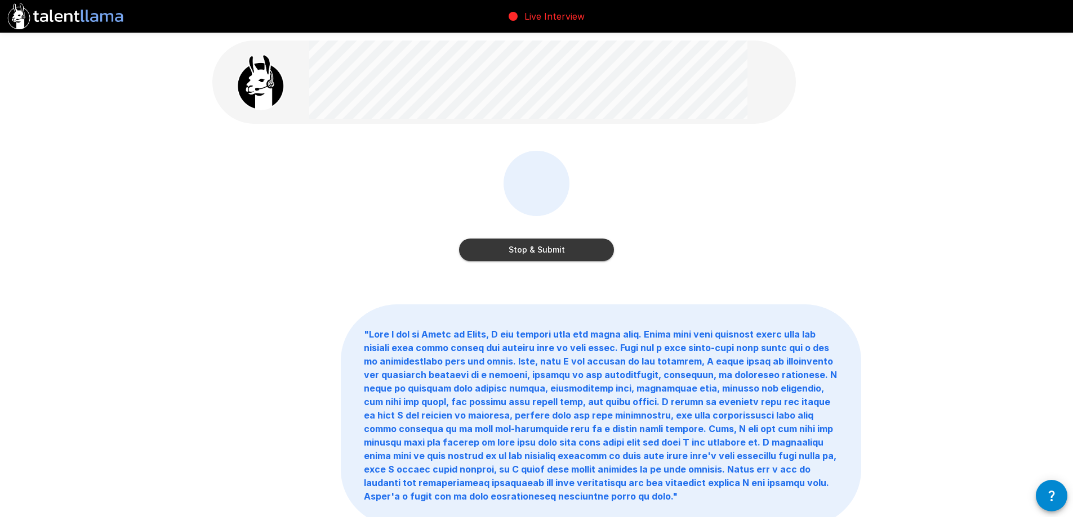
click at [581, 251] on button "Stop & Submit" at bounding box center [536, 250] width 155 height 23
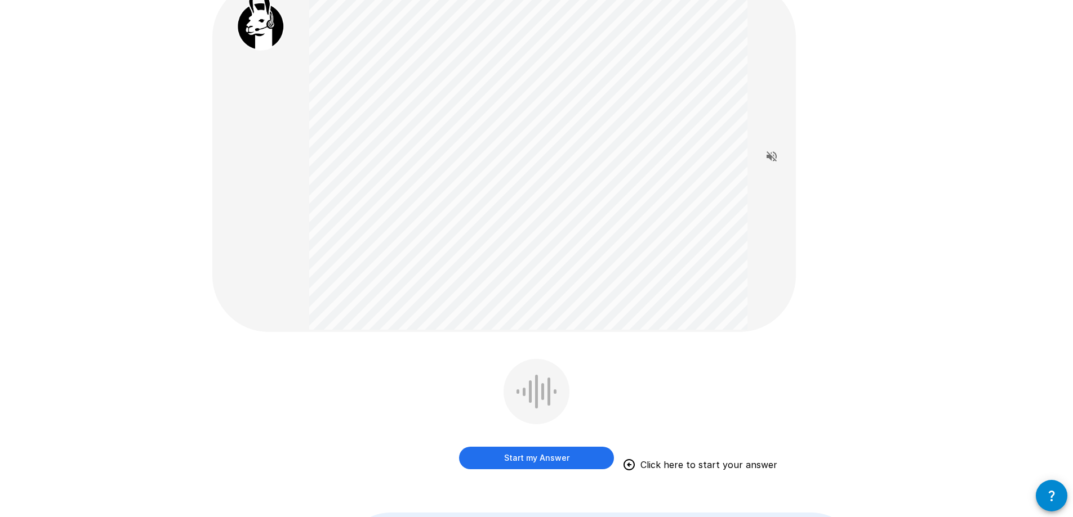
scroll to position [56, 0]
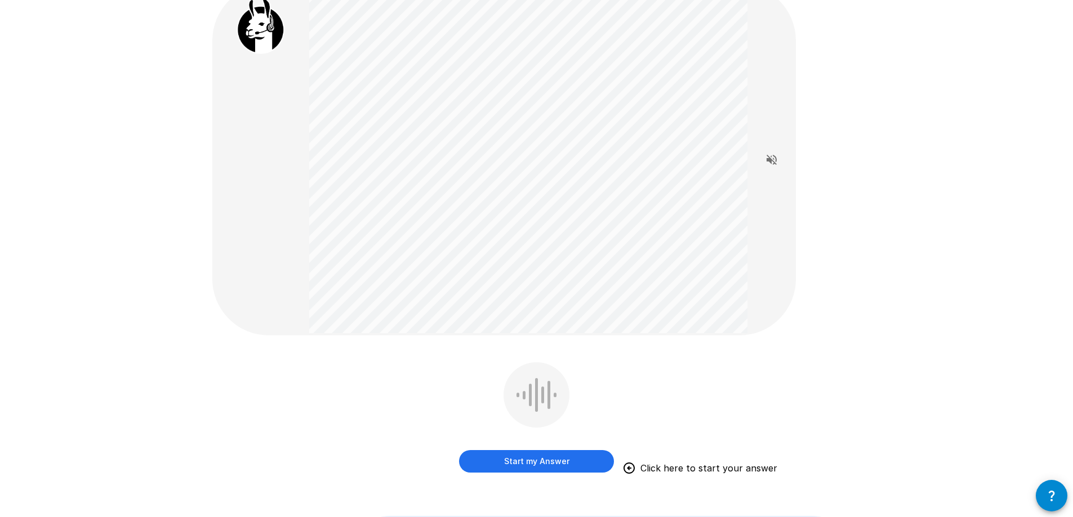
click at [581, 465] on button "Start my Answer" at bounding box center [536, 461] width 155 height 23
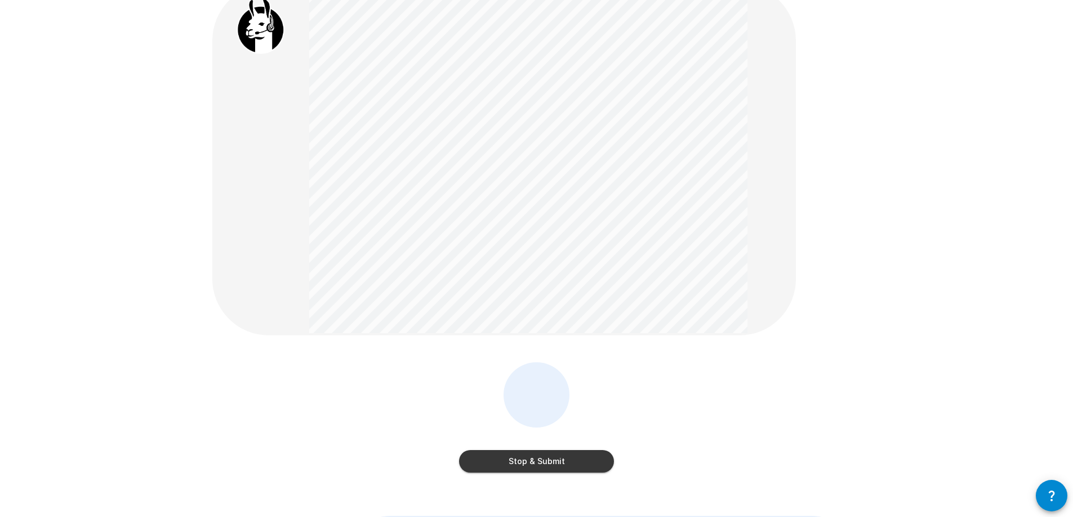
click at [588, 461] on button "Stop & Submit" at bounding box center [536, 461] width 155 height 23
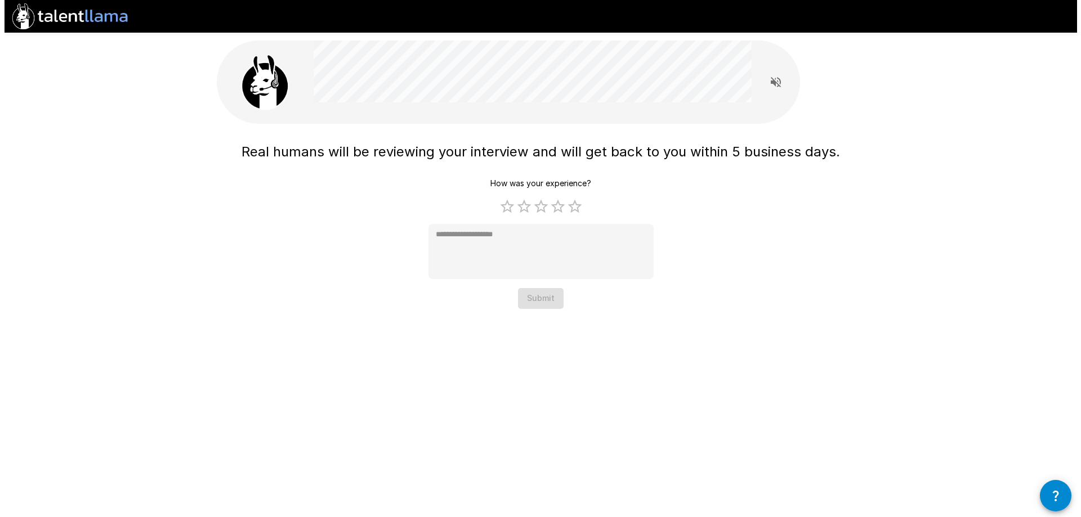
scroll to position [0, 0]
click at [557, 209] on label "4 Stars" at bounding box center [557, 206] width 17 height 17
type textarea "*"
click at [538, 301] on button "Submit" at bounding box center [541, 298] width 46 height 21
